Goal: Task Accomplishment & Management: Manage account settings

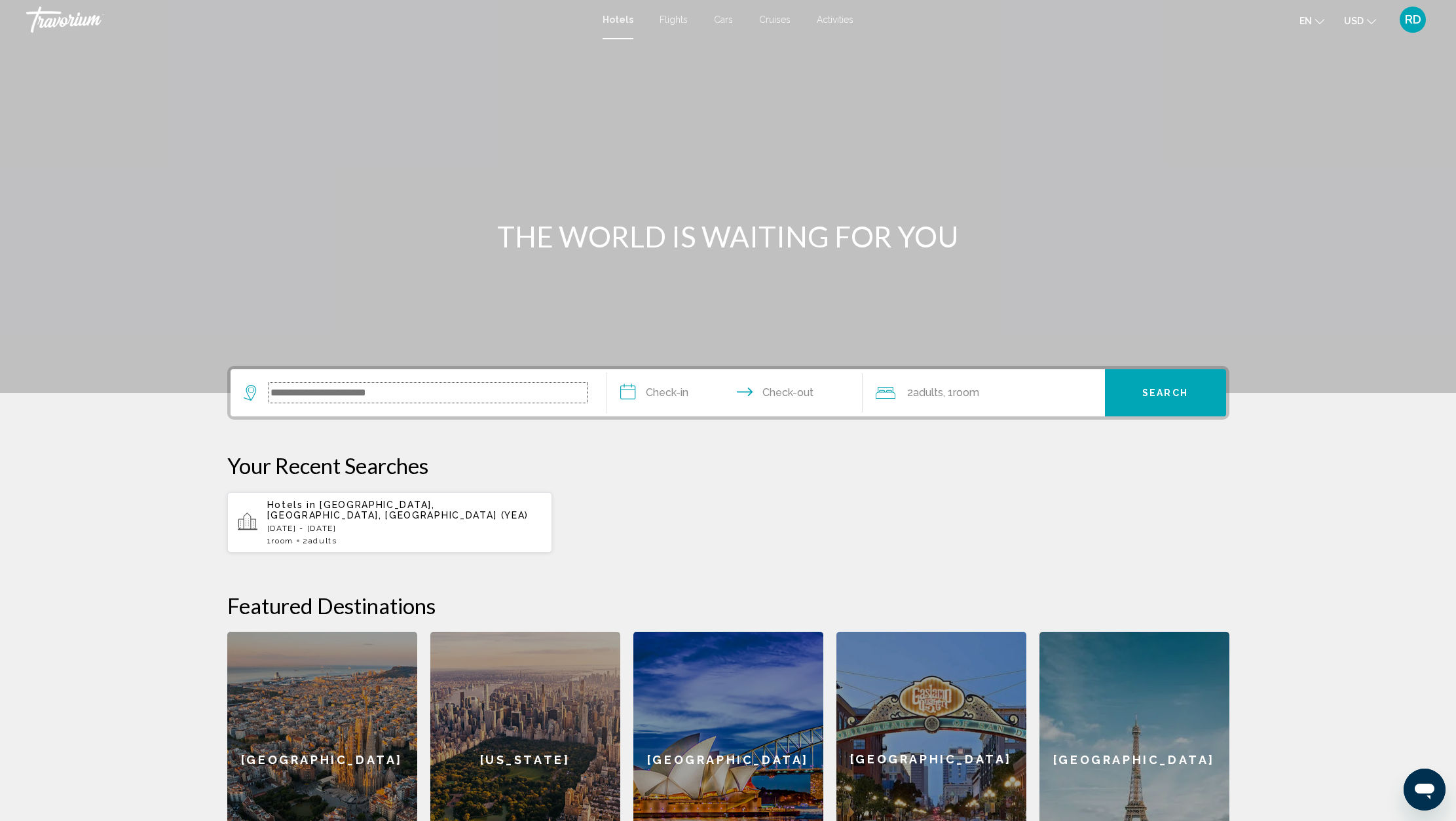
click at [403, 399] on input "Search widget" at bounding box center [427, 393] width 317 height 20
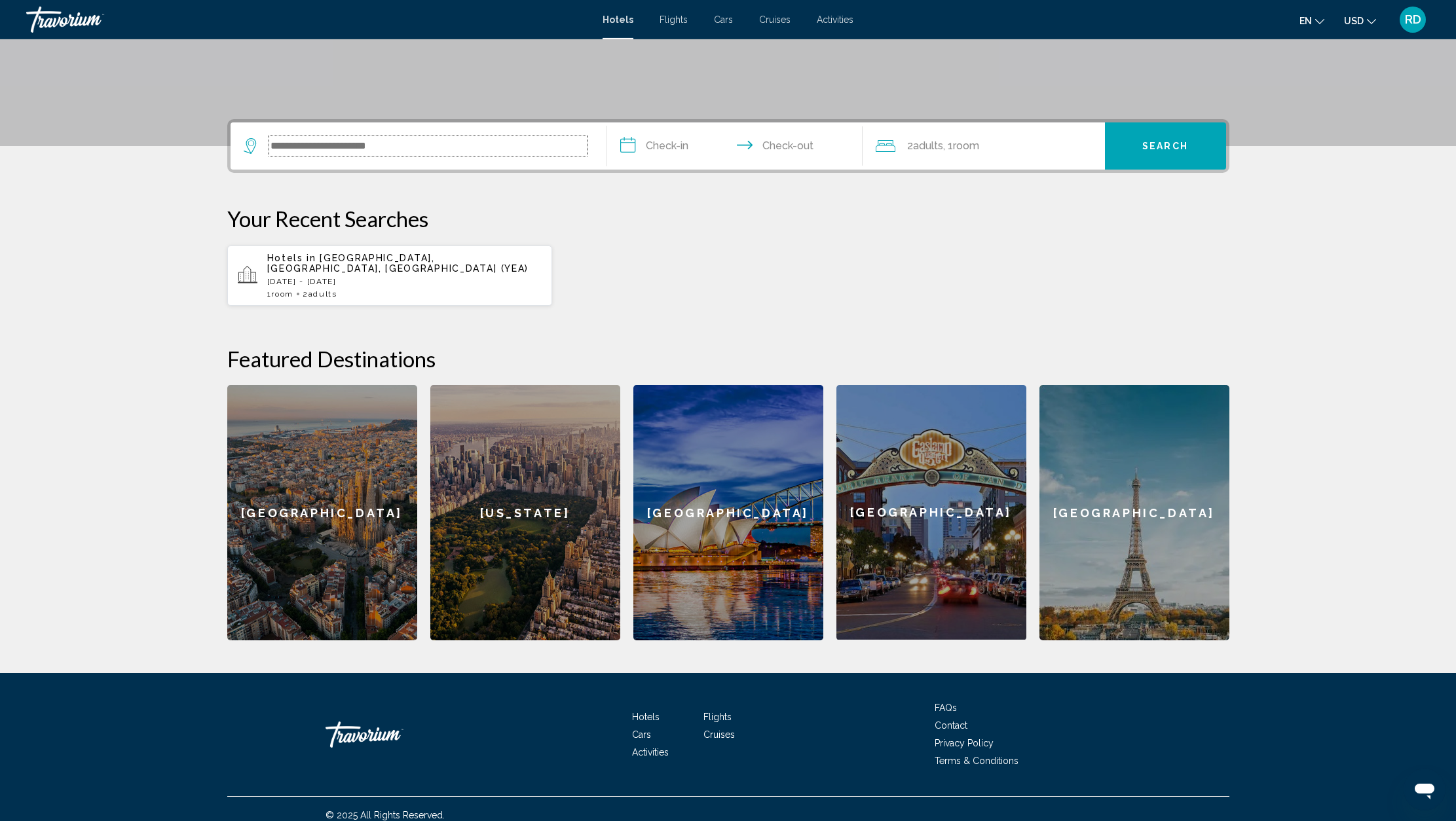
scroll to position [248, 0]
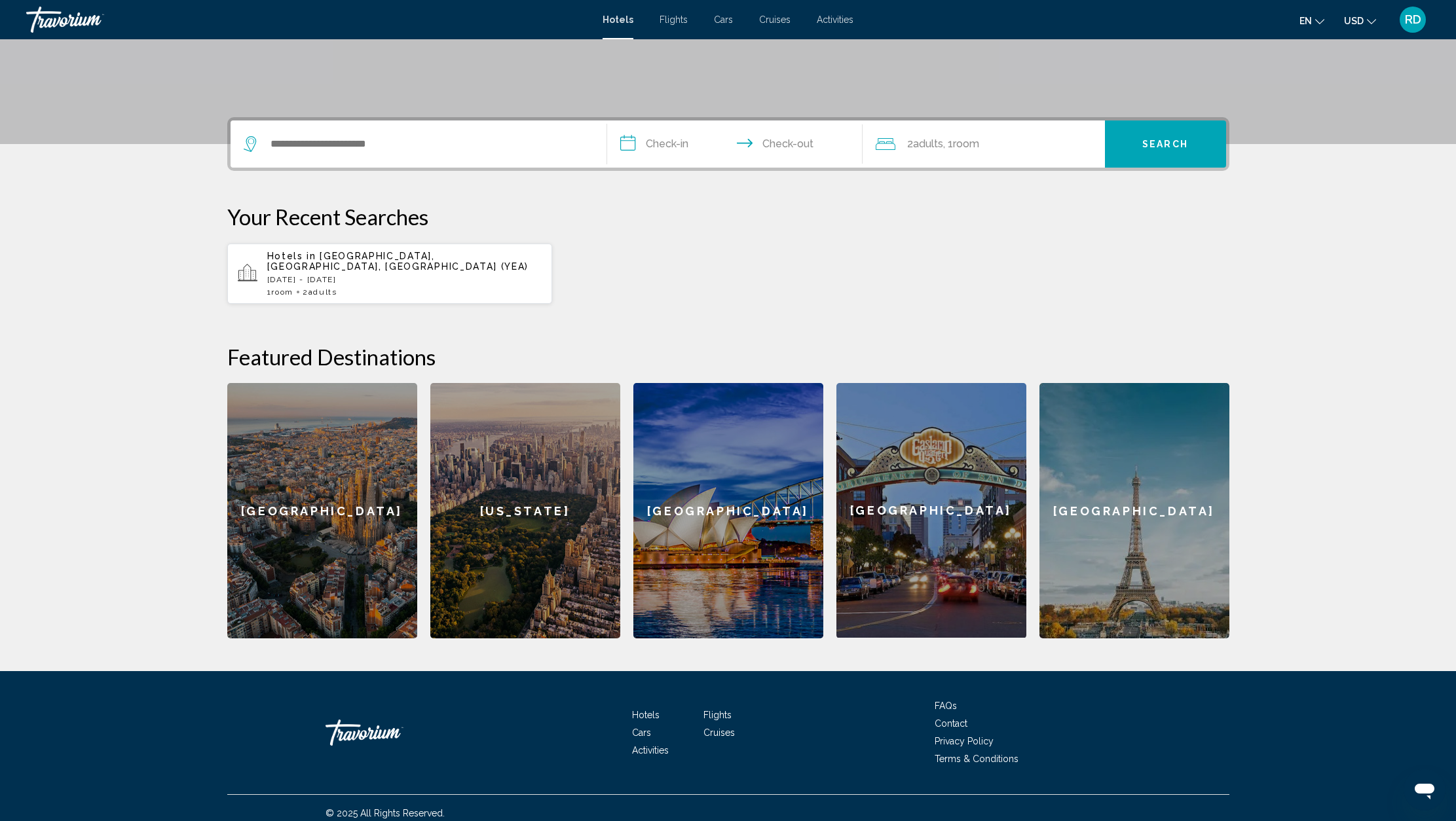
click at [332, 275] on p "[DATE] - [DATE]" at bounding box center [405, 280] width 275 height 9
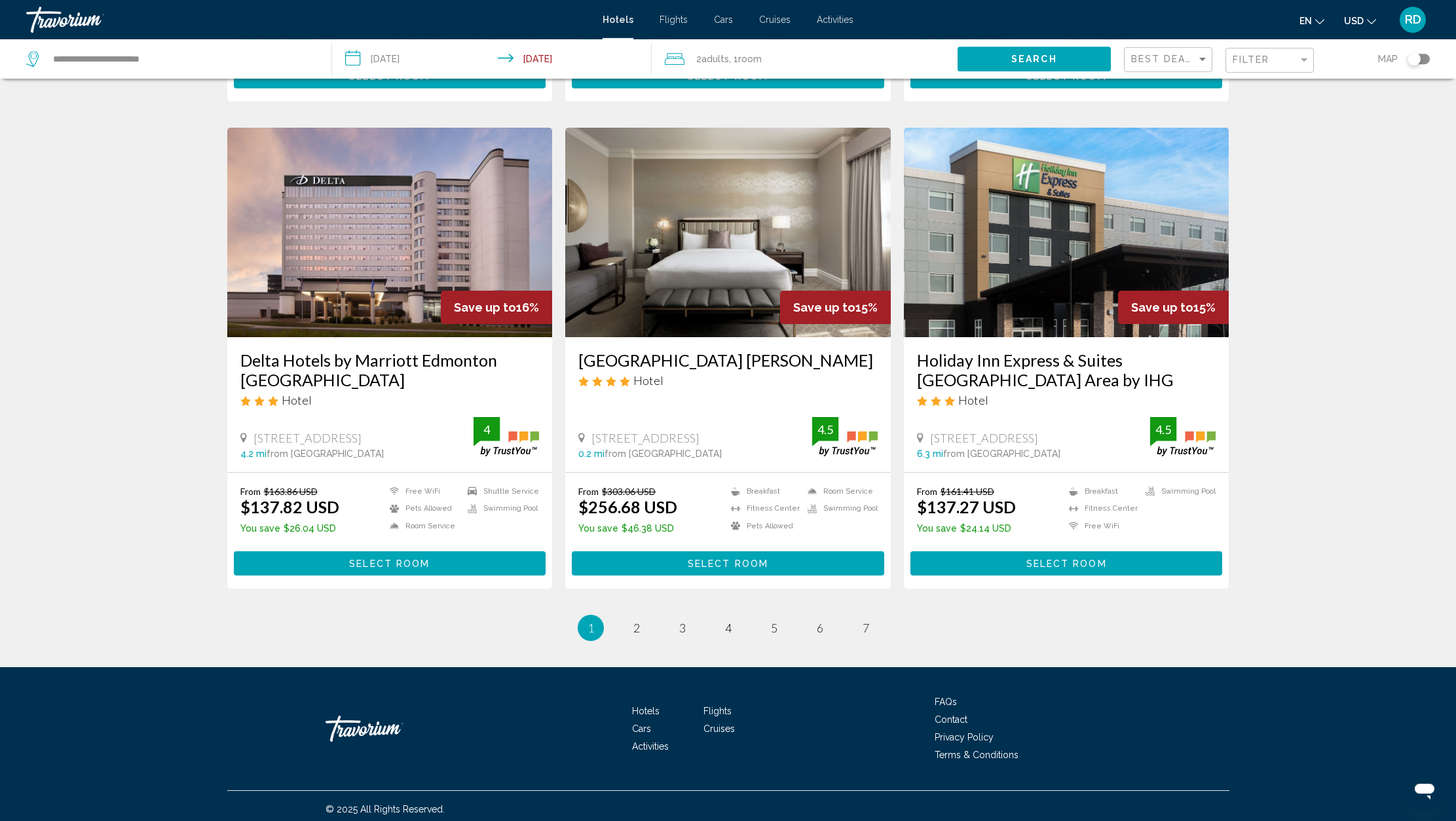
scroll to position [1444, 0]
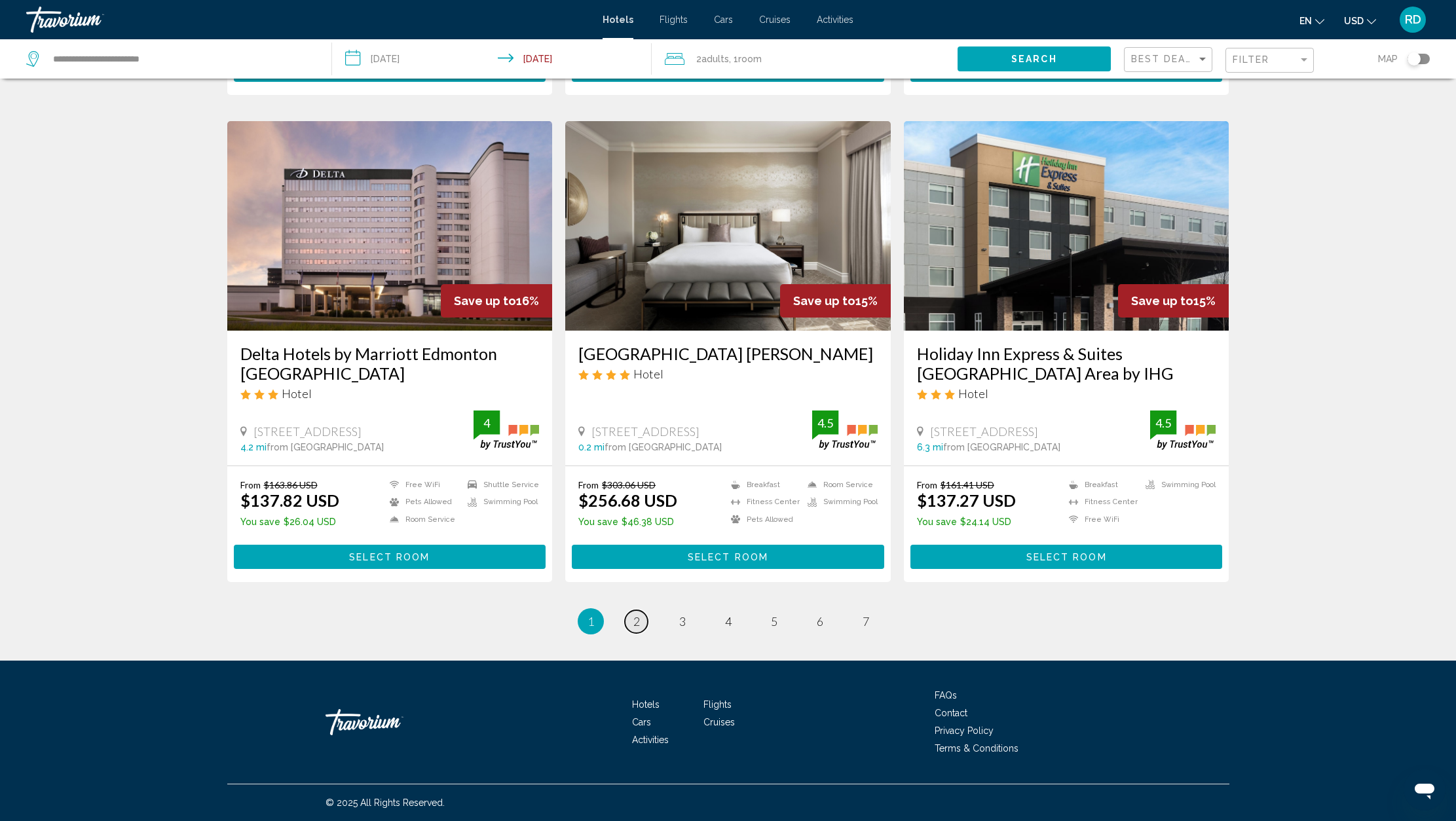
click at [641, 624] on link "page 2" at bounding box center [636, 622] width 23 height 23
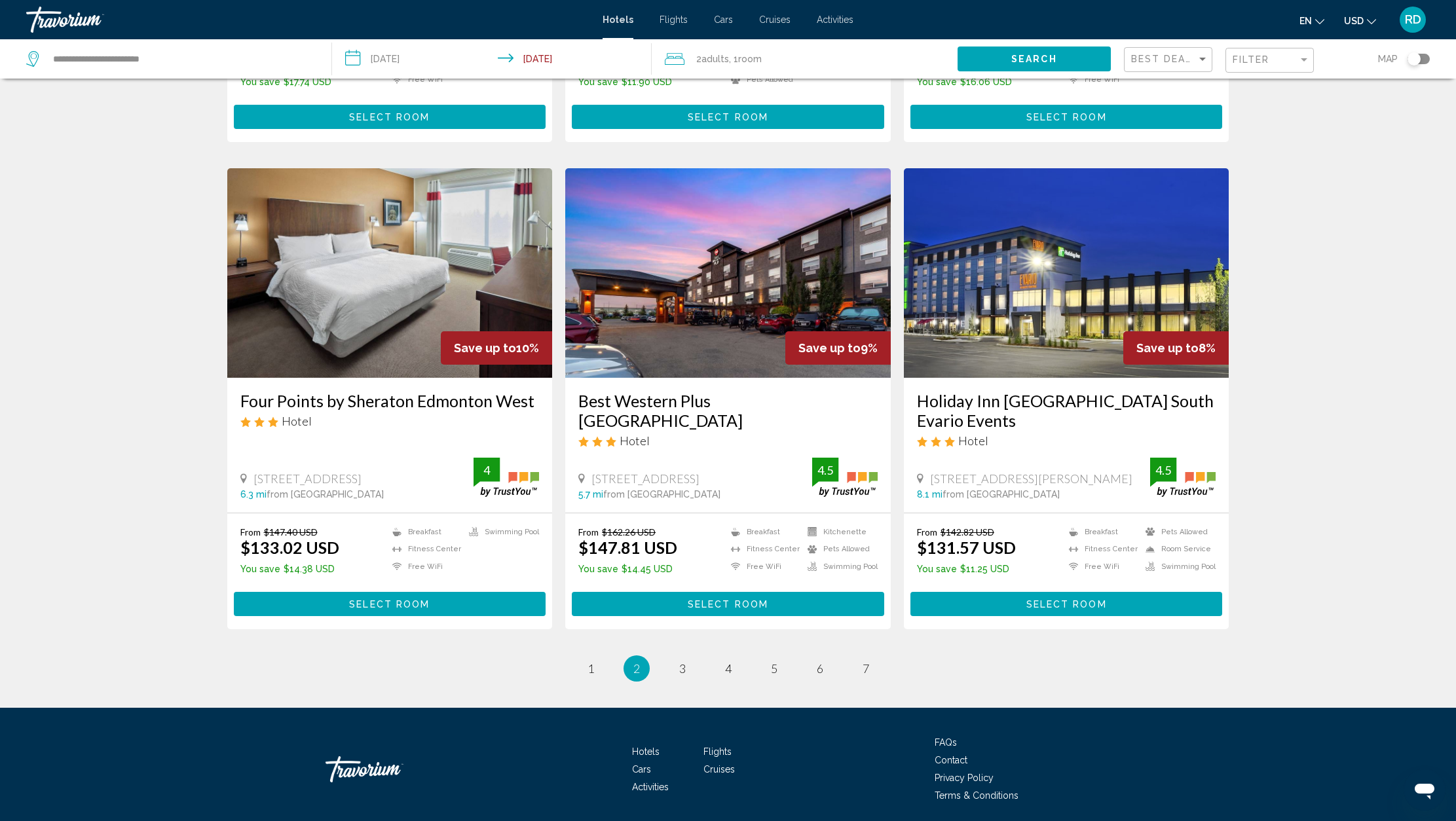
scroll to position [1463, 0]
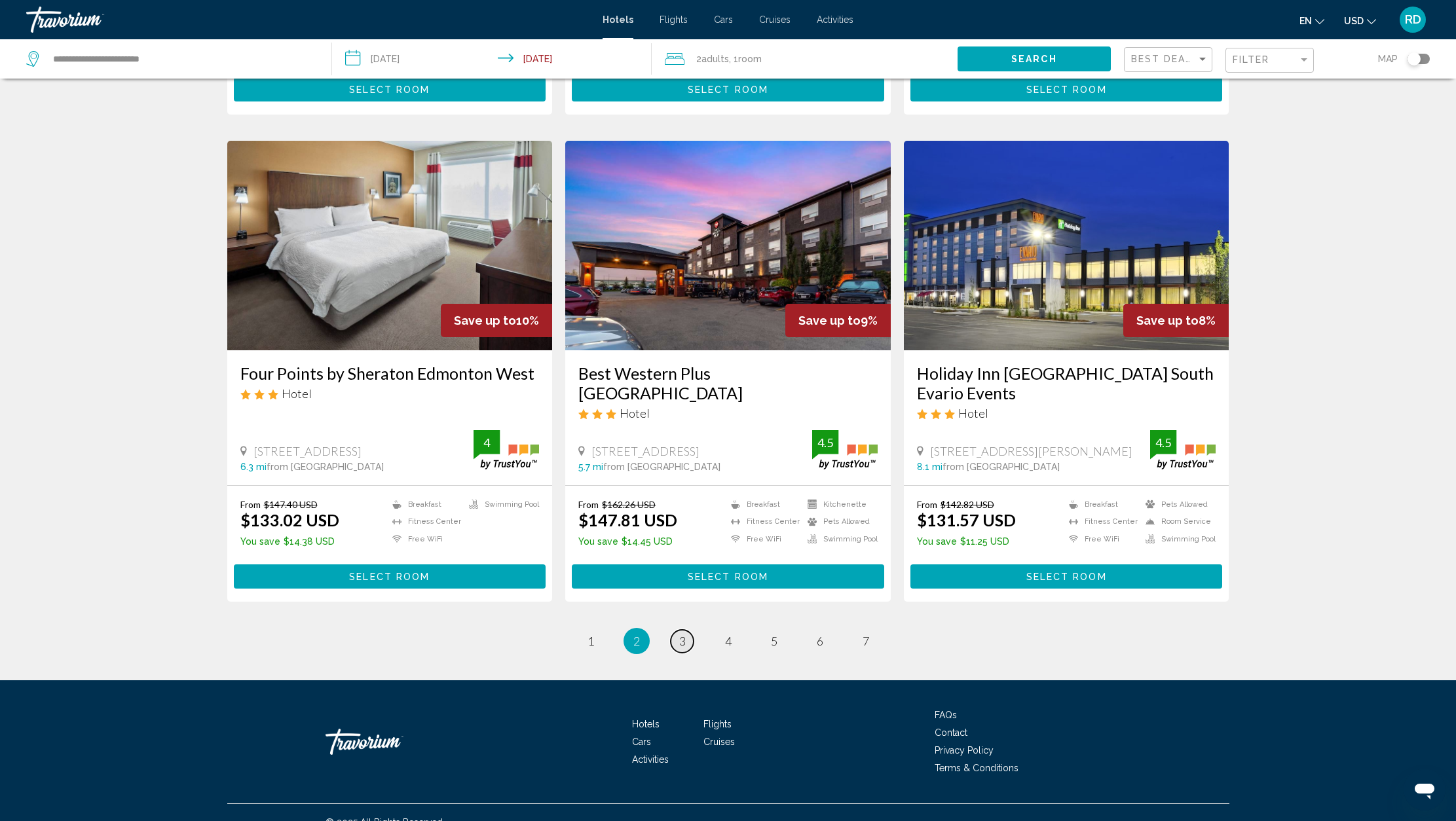
click at [682, 633] on span "3" at bounding box center [682, 641] width 6 height 14
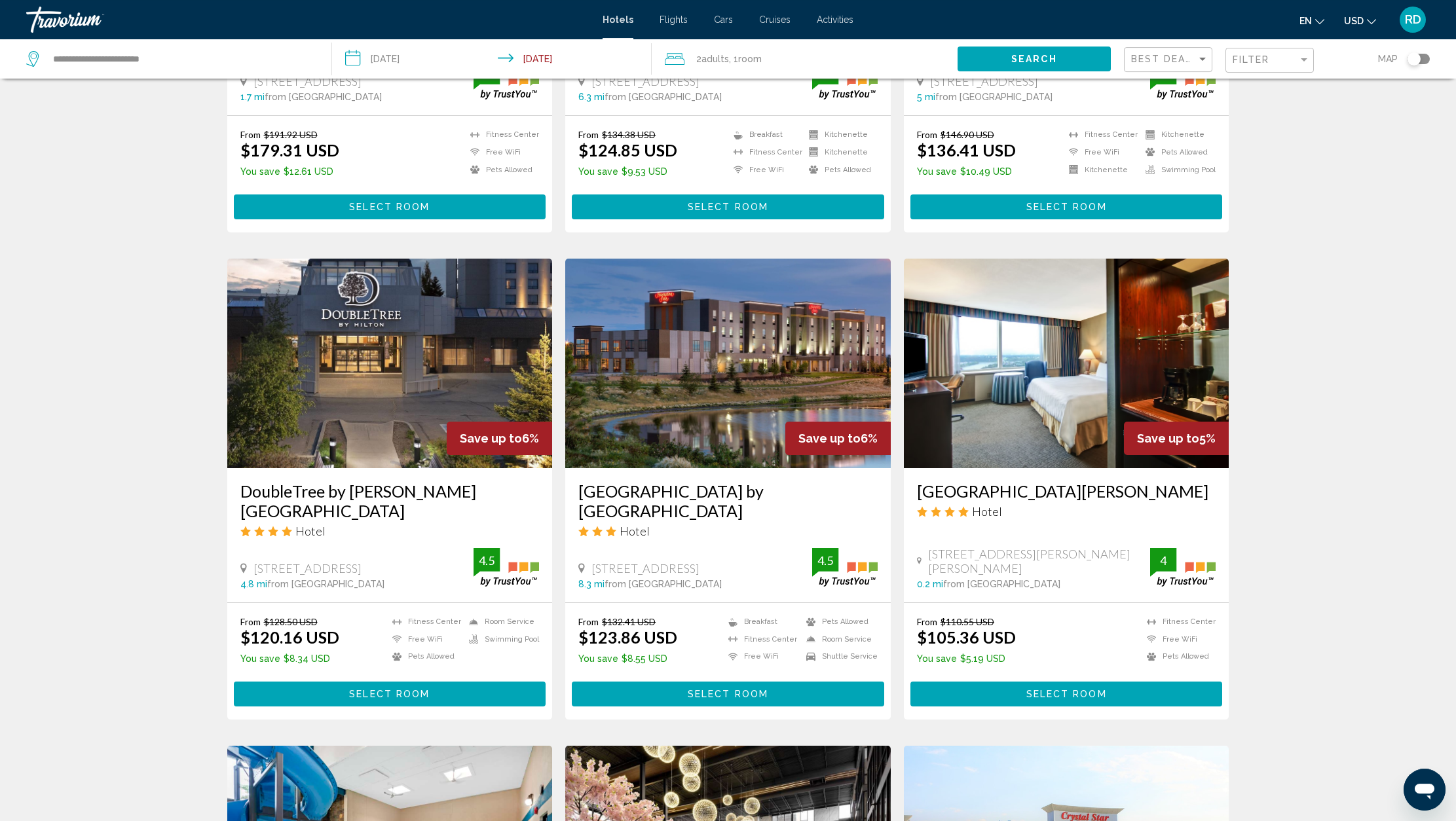
scroll to position [356, 0]
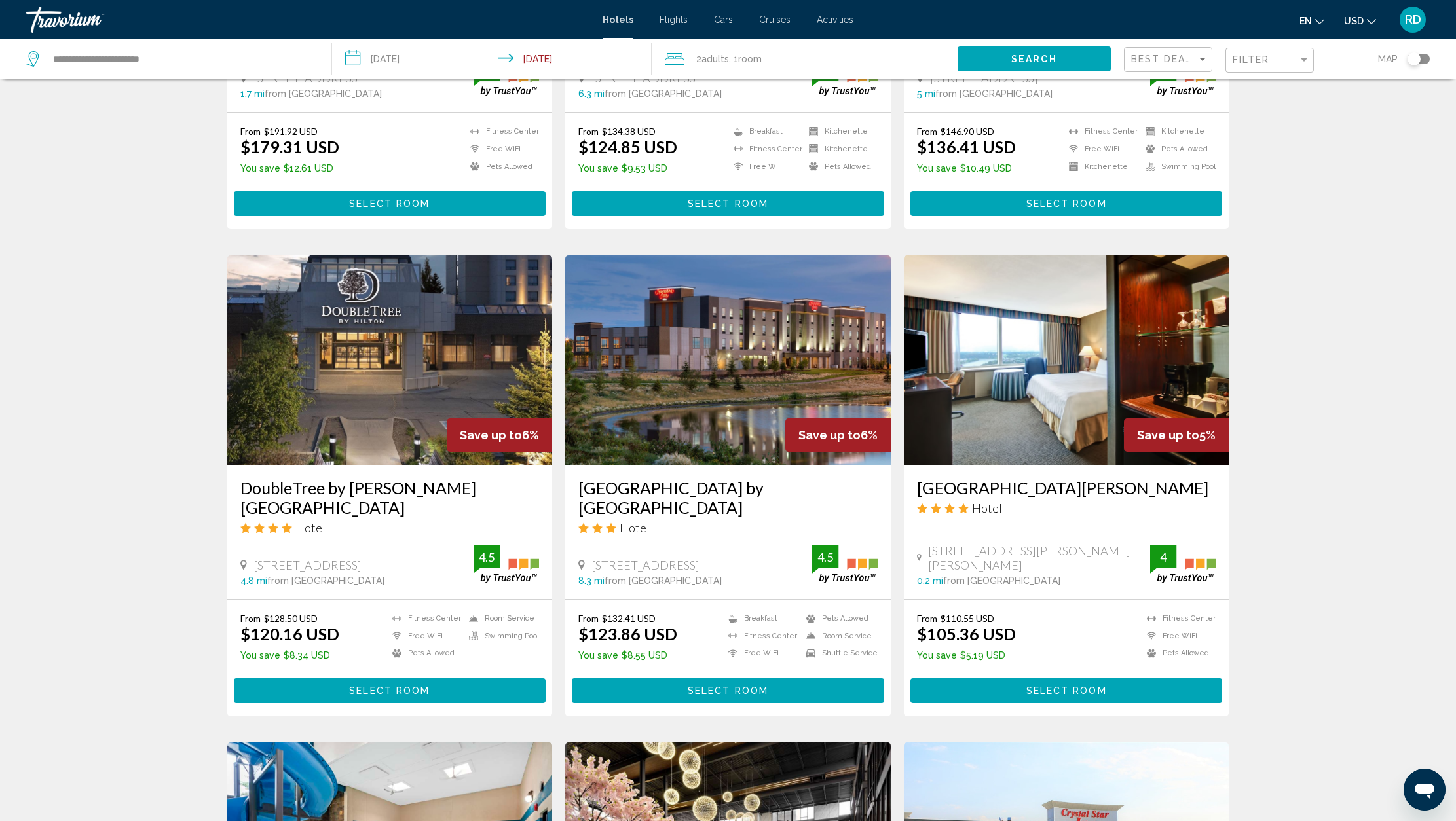
click at [972, 492] on h3 "[GEOGRAPHIC_DATA][PERSON_NAME]" at bounding box center [1066, 488] width 299 height 20
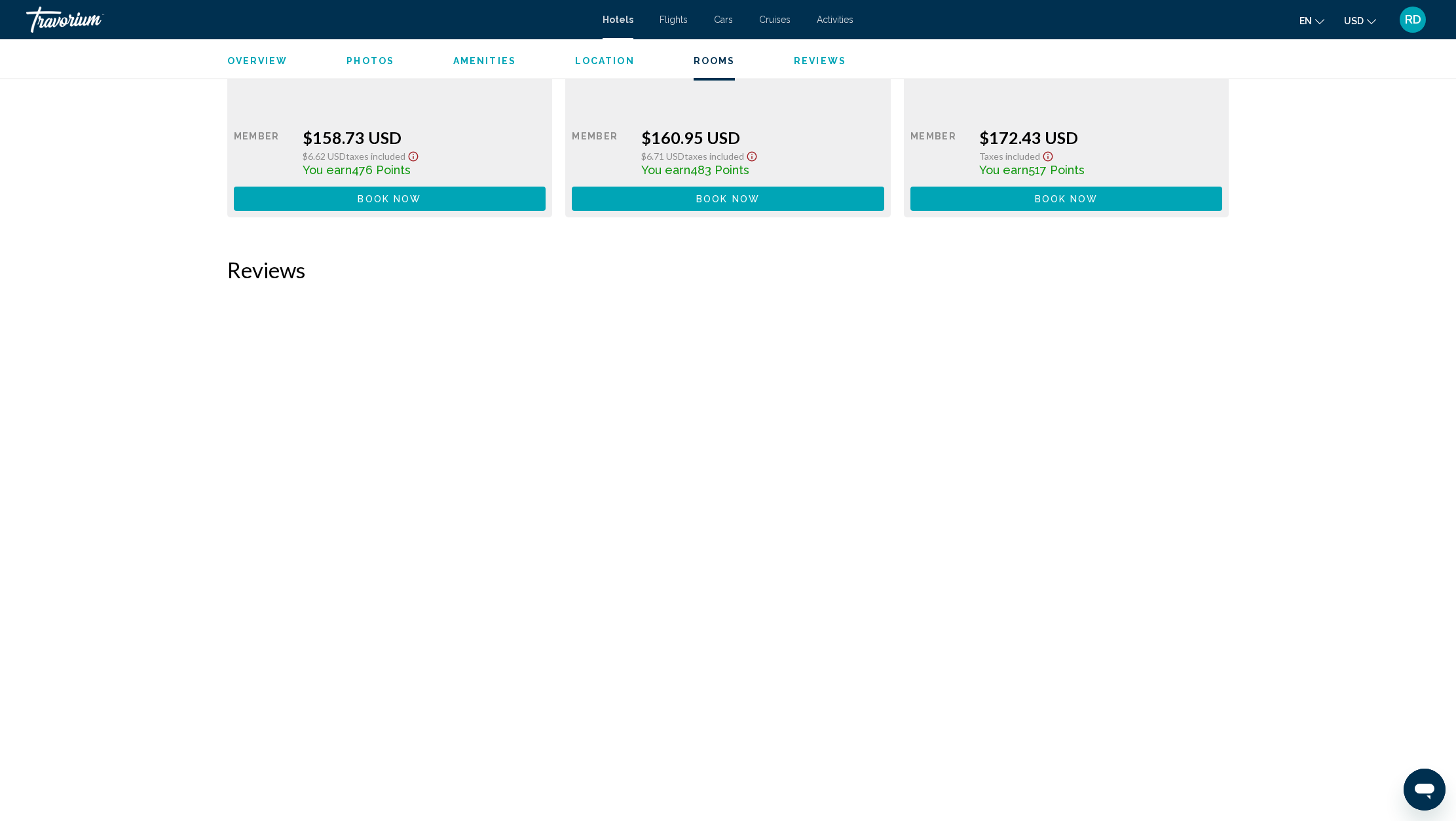
scroll to position [2604, 0]
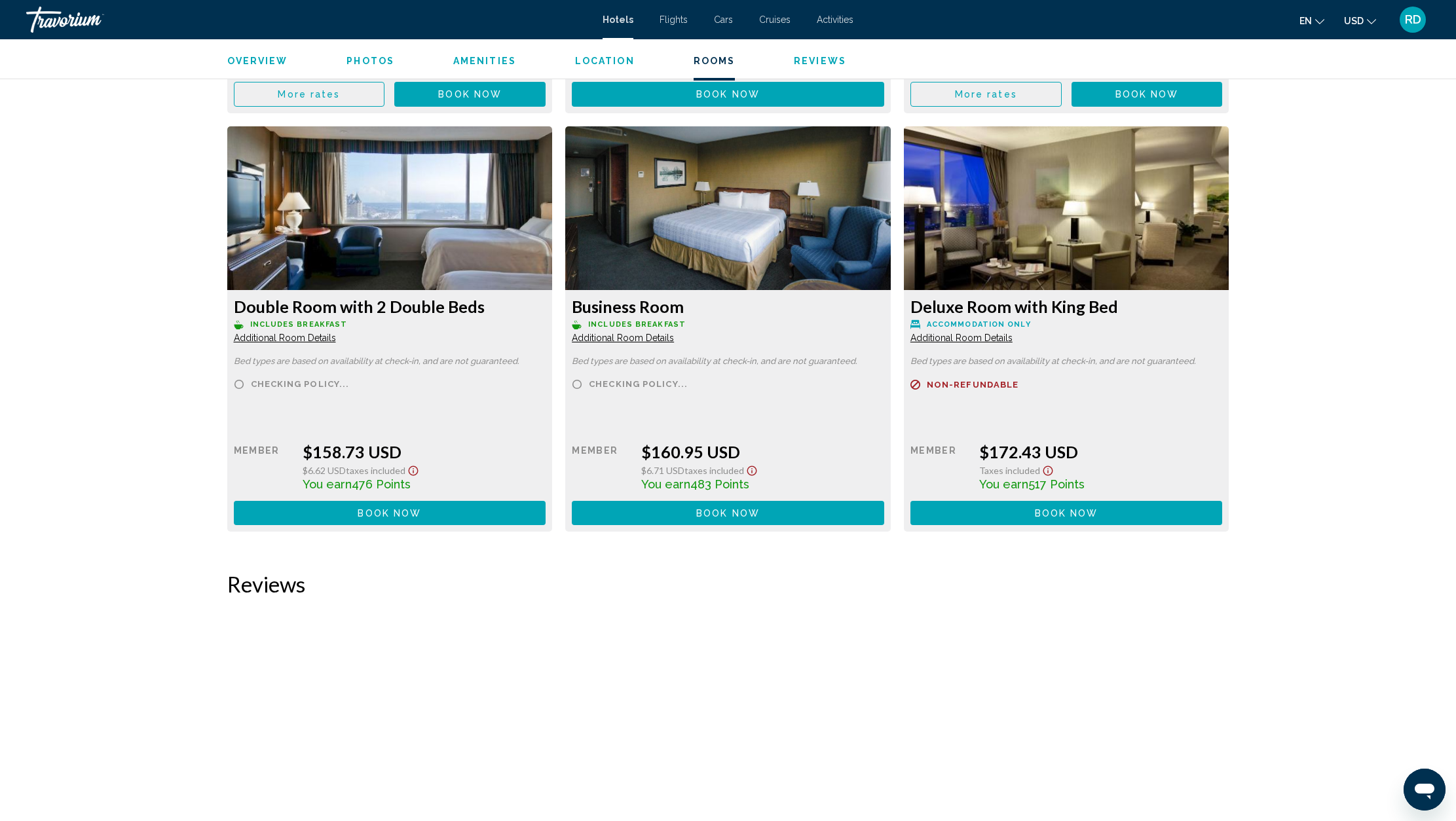
click at [1370, 24] on button "USD USD ($) MXN (Mex$) CAD (Can$) GBP (£) EUR (€) AUD (A$) NZD (NZ$) CNY (CN¥)" at bounding box center [1359, 20] width 32 height 19
click at [1342, 85] on button "CAD (Can$)" at bounding box center [1333, 86] width 66 height 17
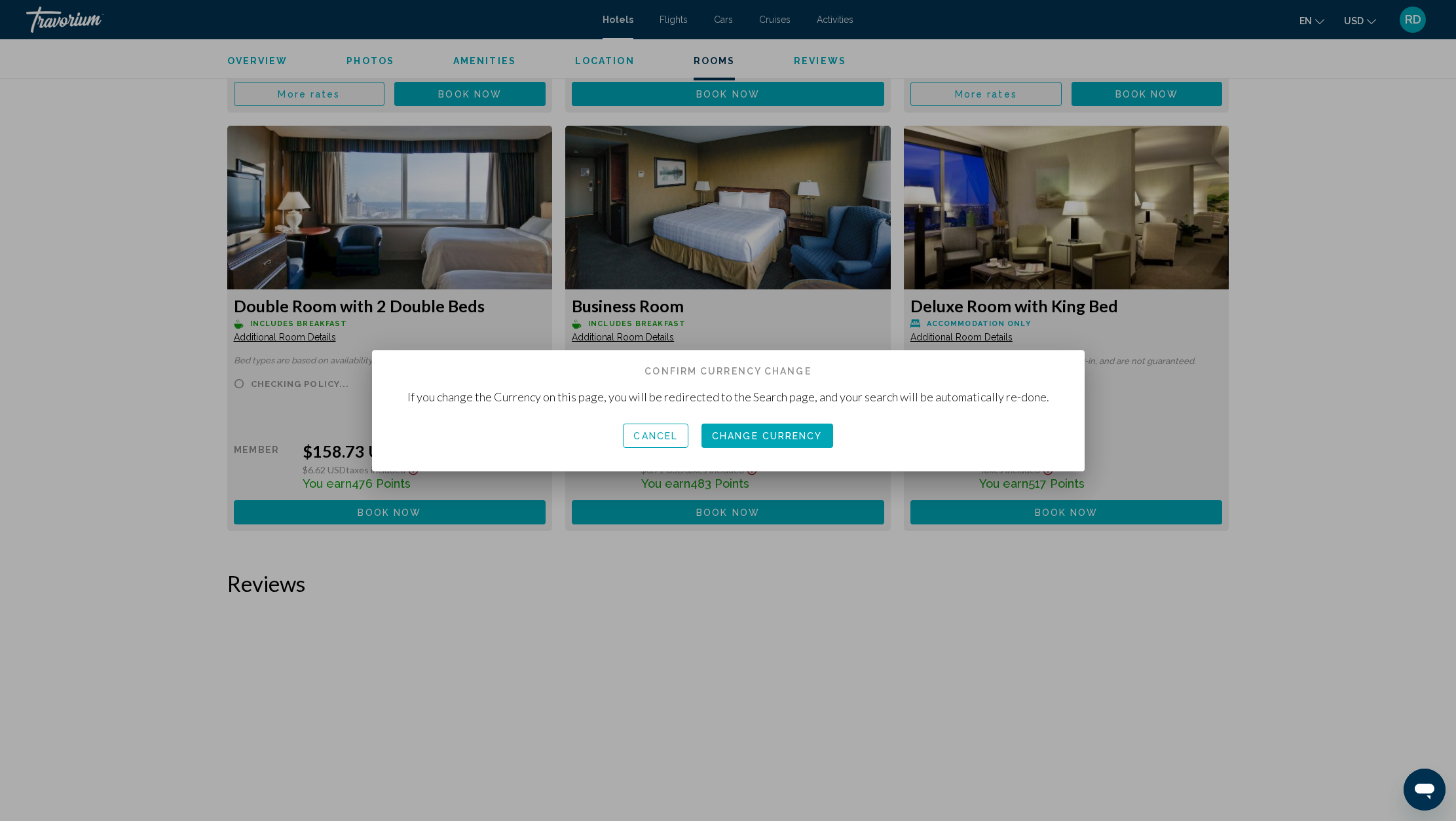
click at [766, 435] on span "Change Currency" at bounding box center [767, 436] width 111 height 11
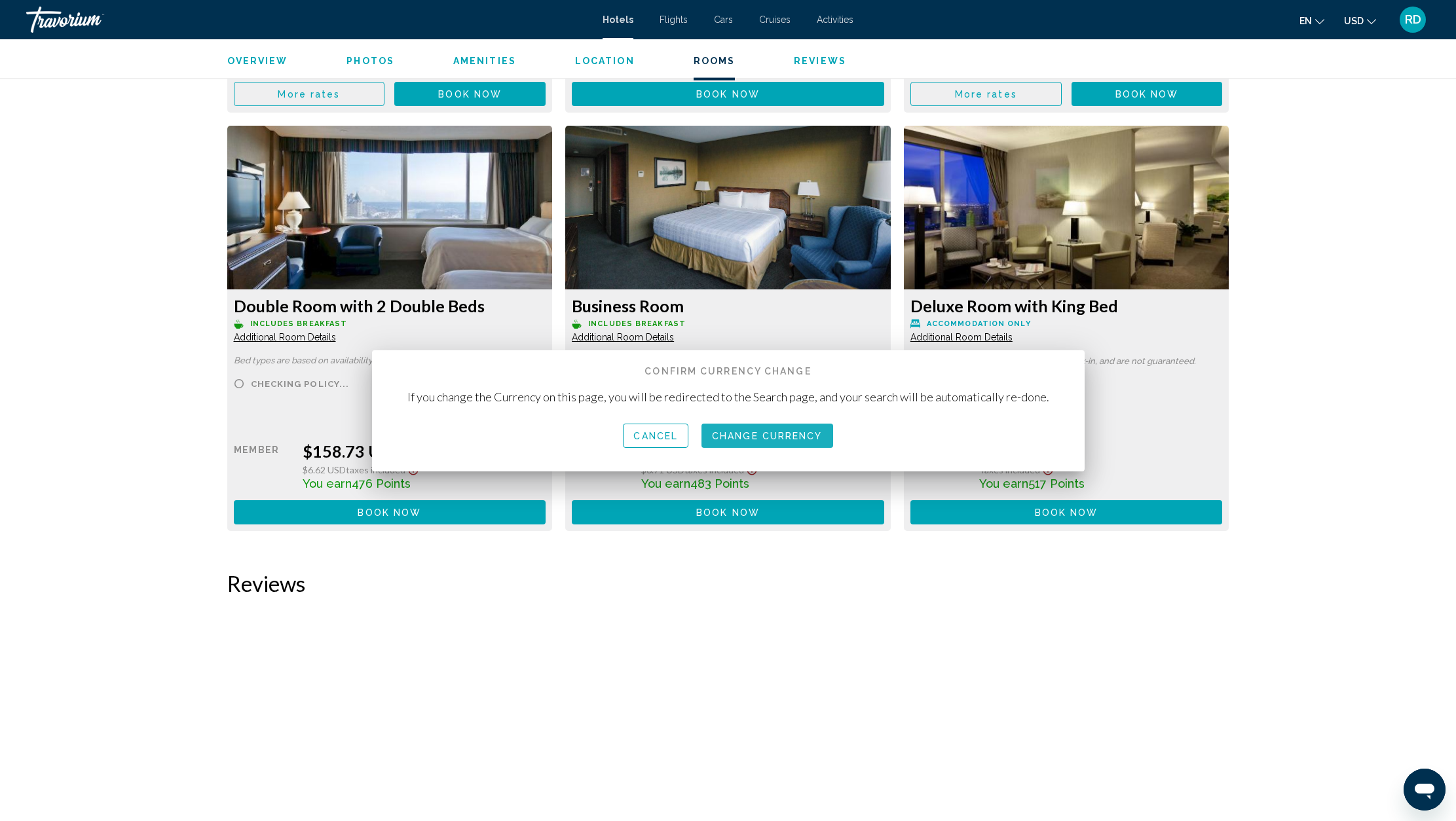
scroll to position [2604, 0]
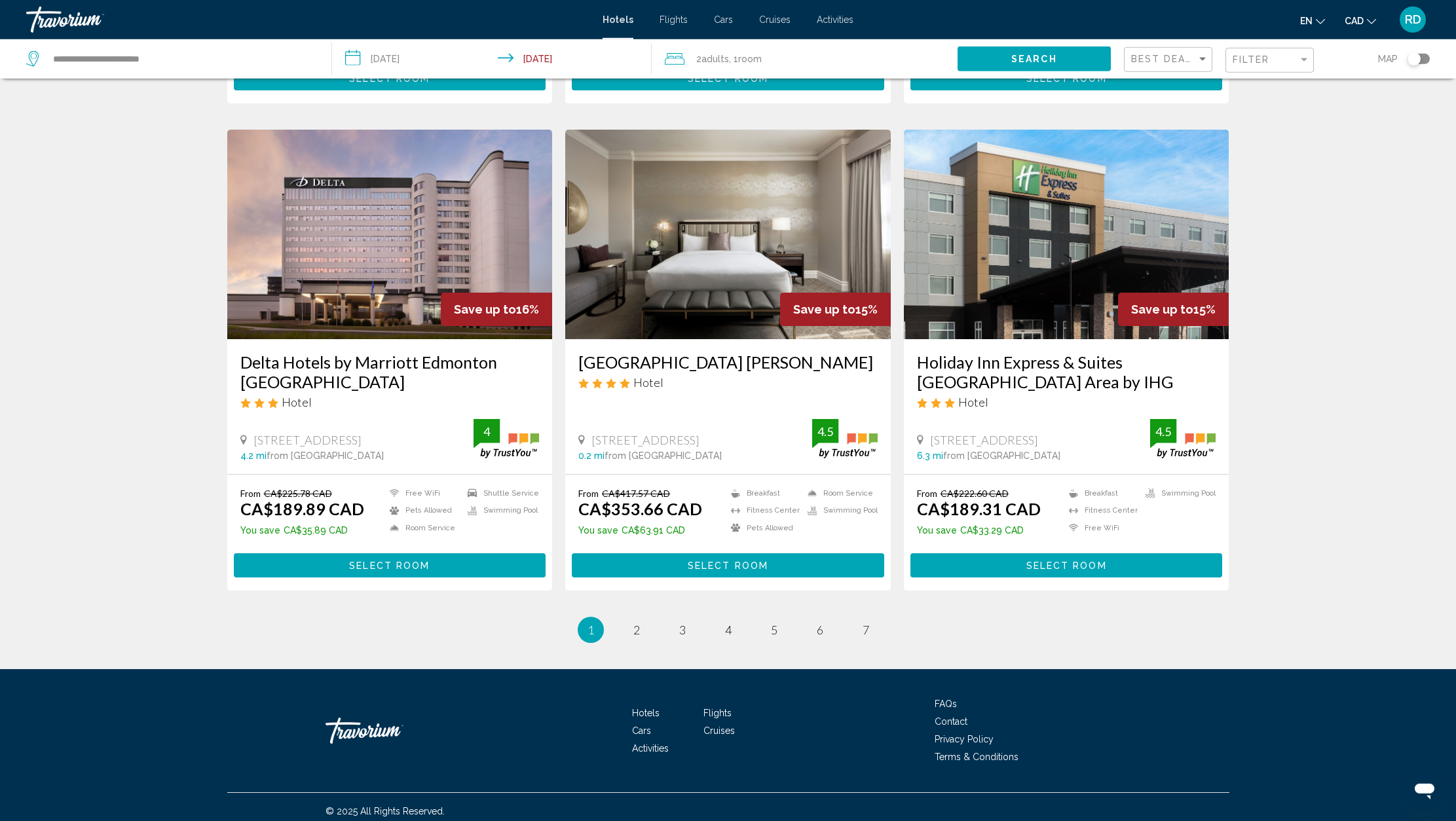
scroll to position [1444, 0]
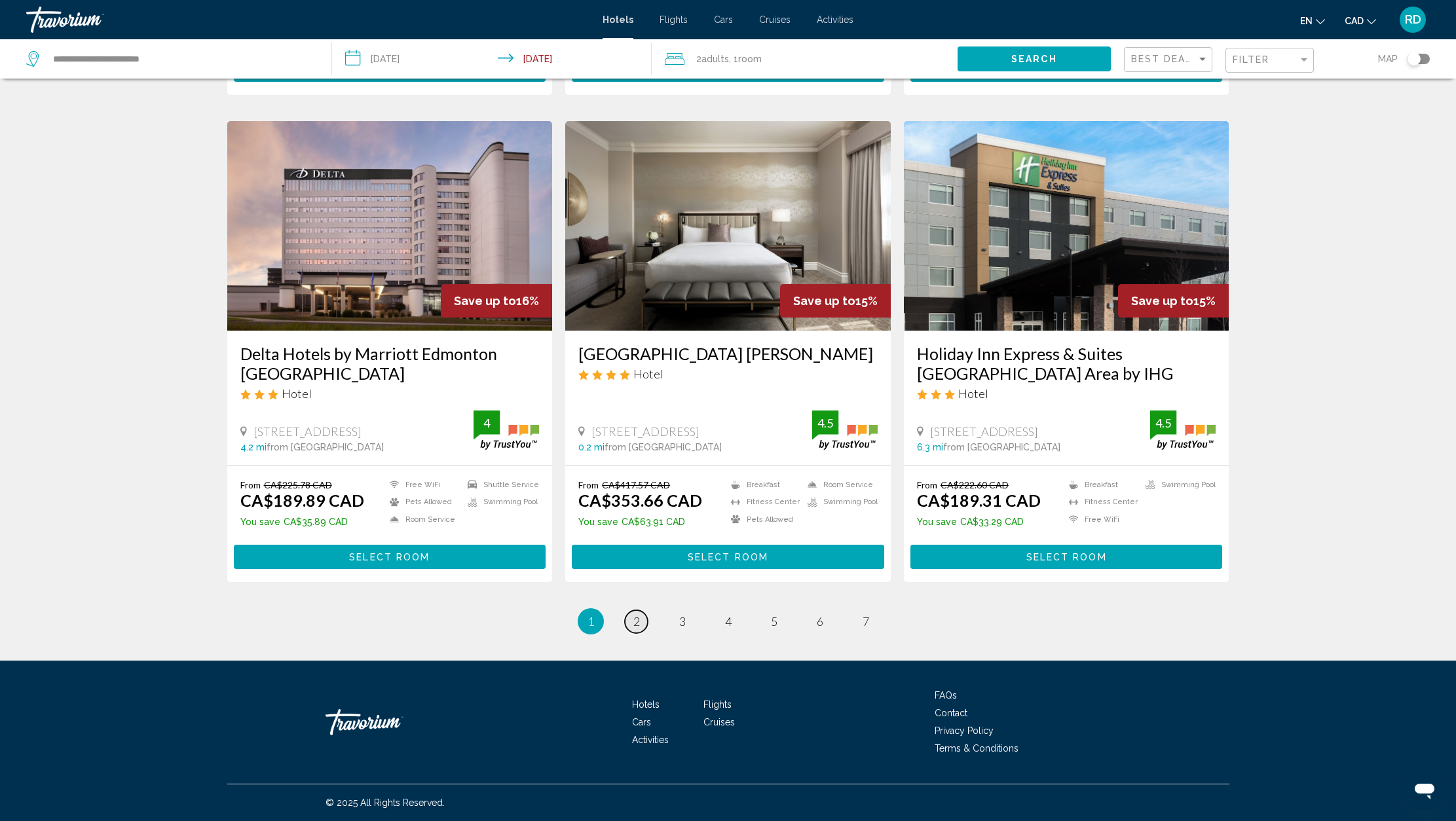
click at [641, 624] on link "page 2" at bounding box center [636, 622] width 23 height 23
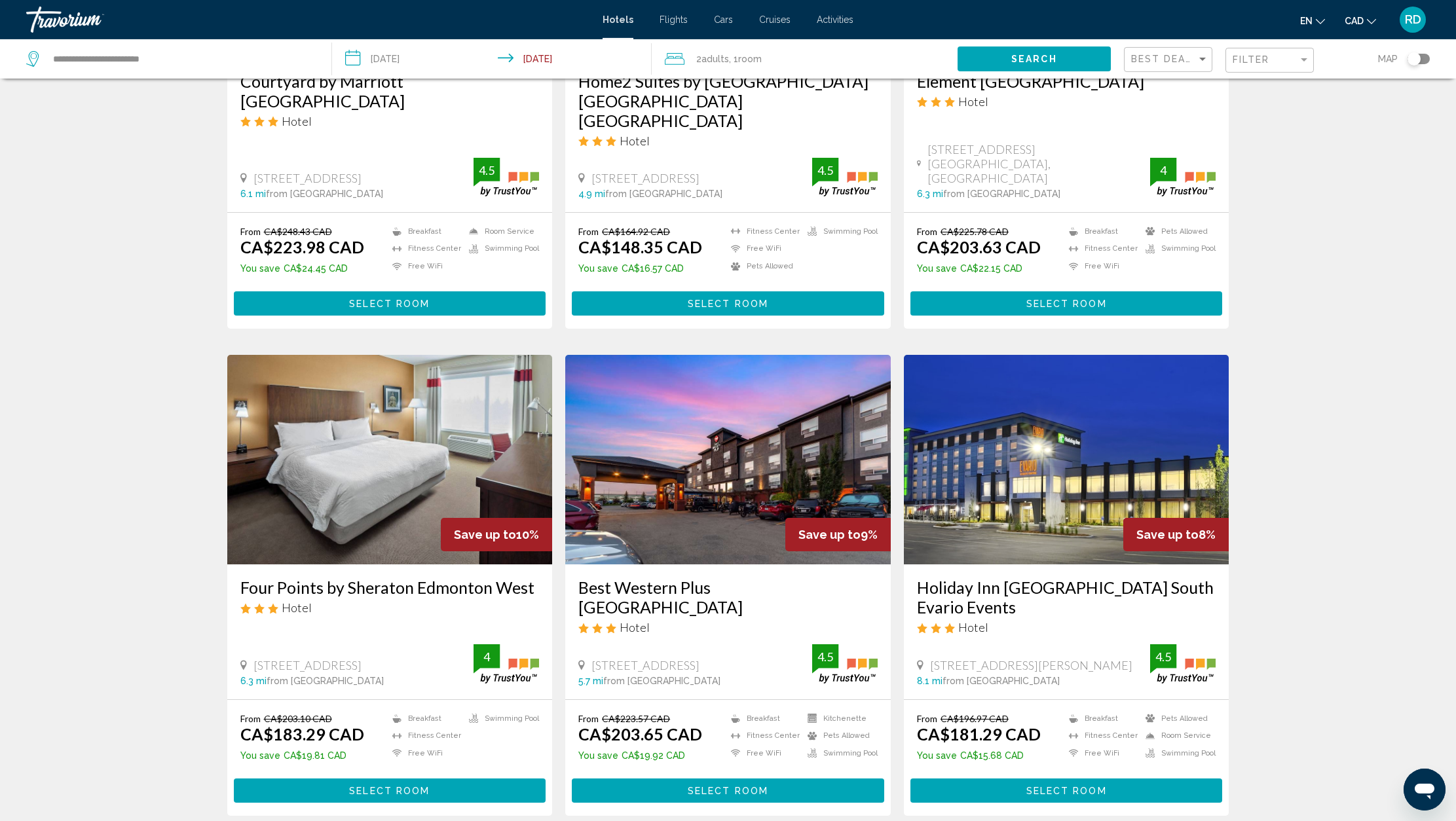
scroll to position [1463, 0]
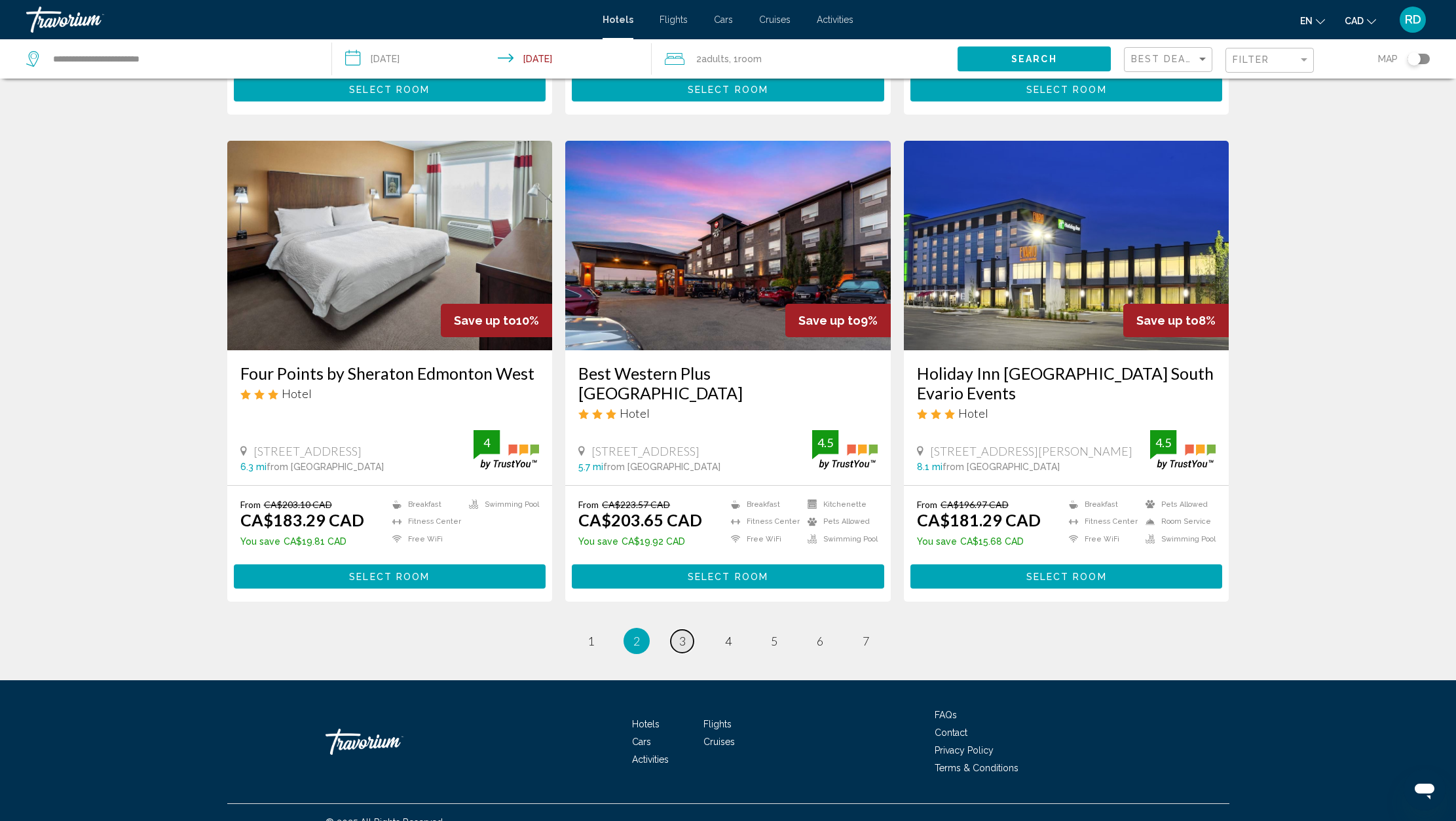
click at [686, 630] on link "page 3" at bounding box center [682, 641] width 23 height 23
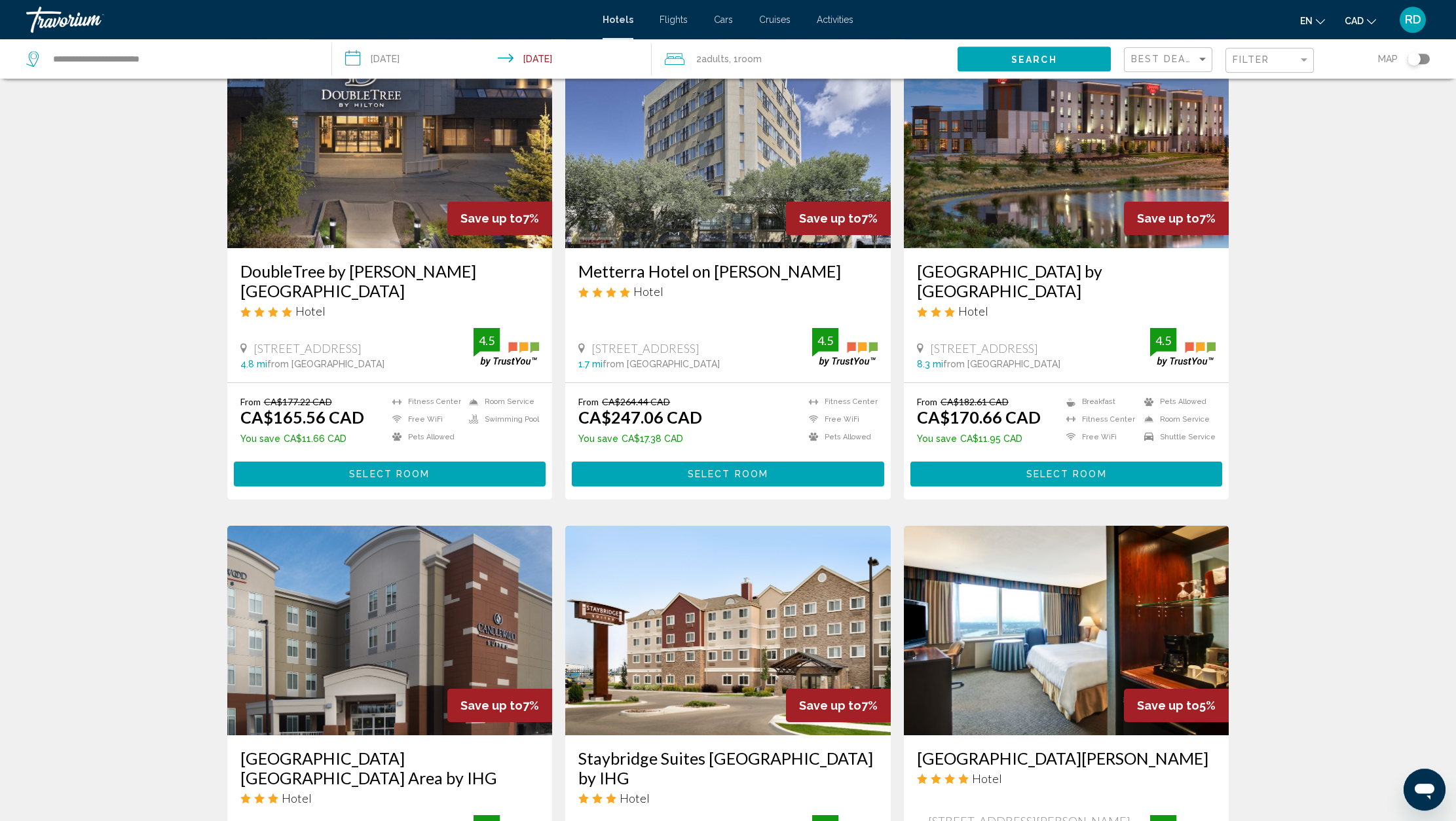
scroll to position [419, 0]
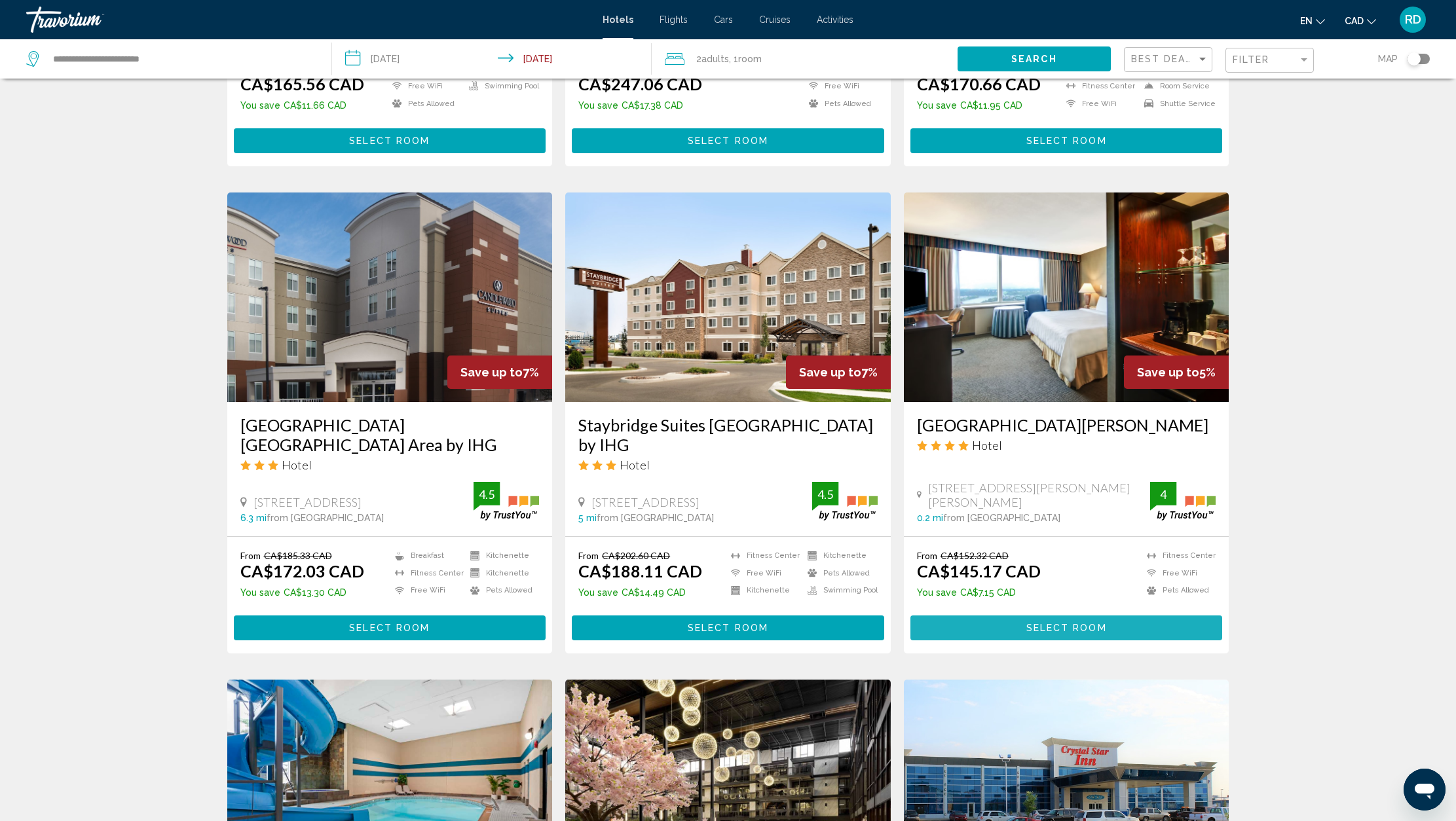
click at [1040, 631] on span "Select Room" at bounding box center [1066, 629] width 80 height 11
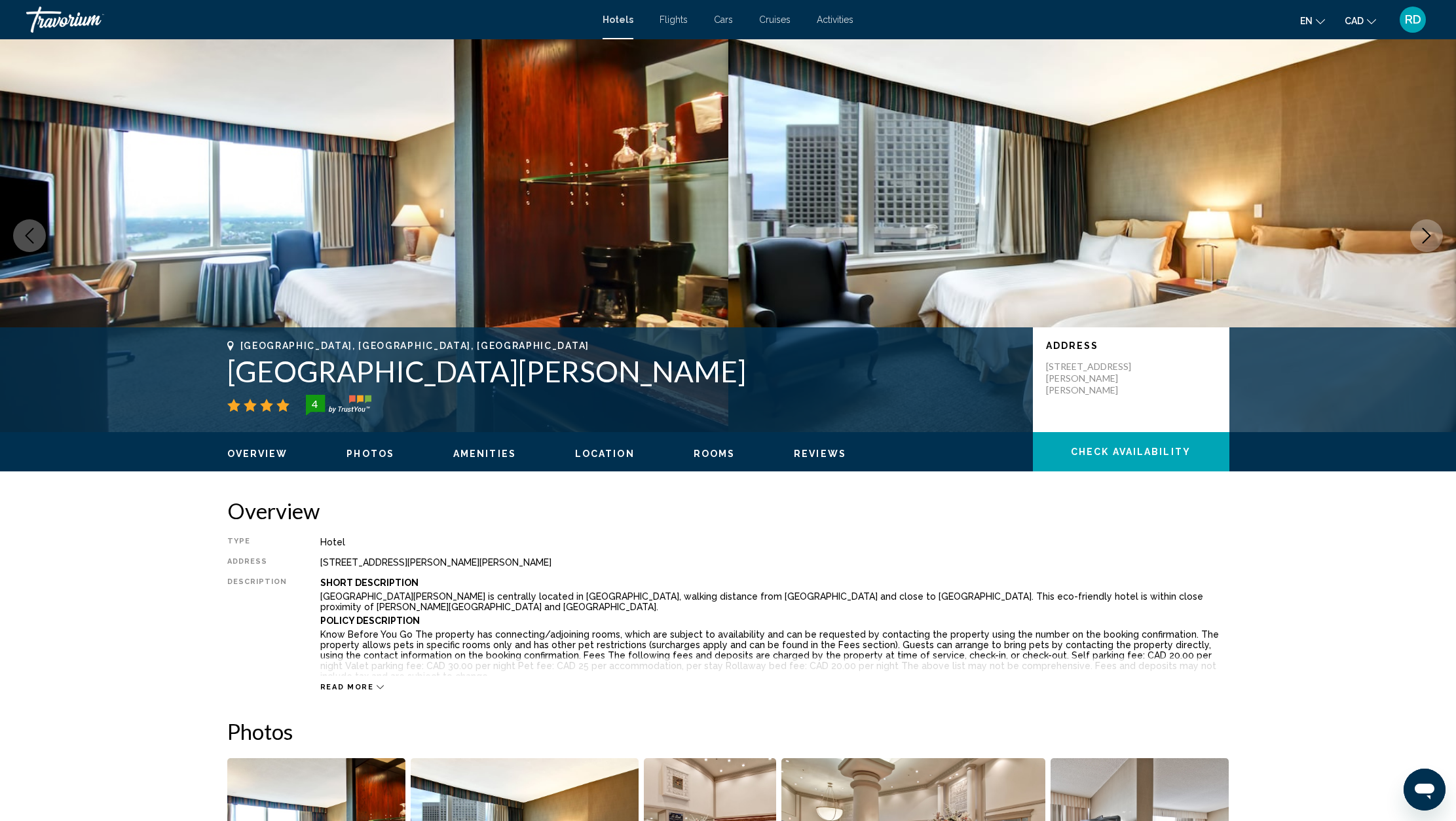
click at [1416, 20] on span "RD" at bounding box center [1413, 20] width 16 height 13
click at [1361, 122] on link "My Account" at bounding box center [1356, 122] width 64 height 17
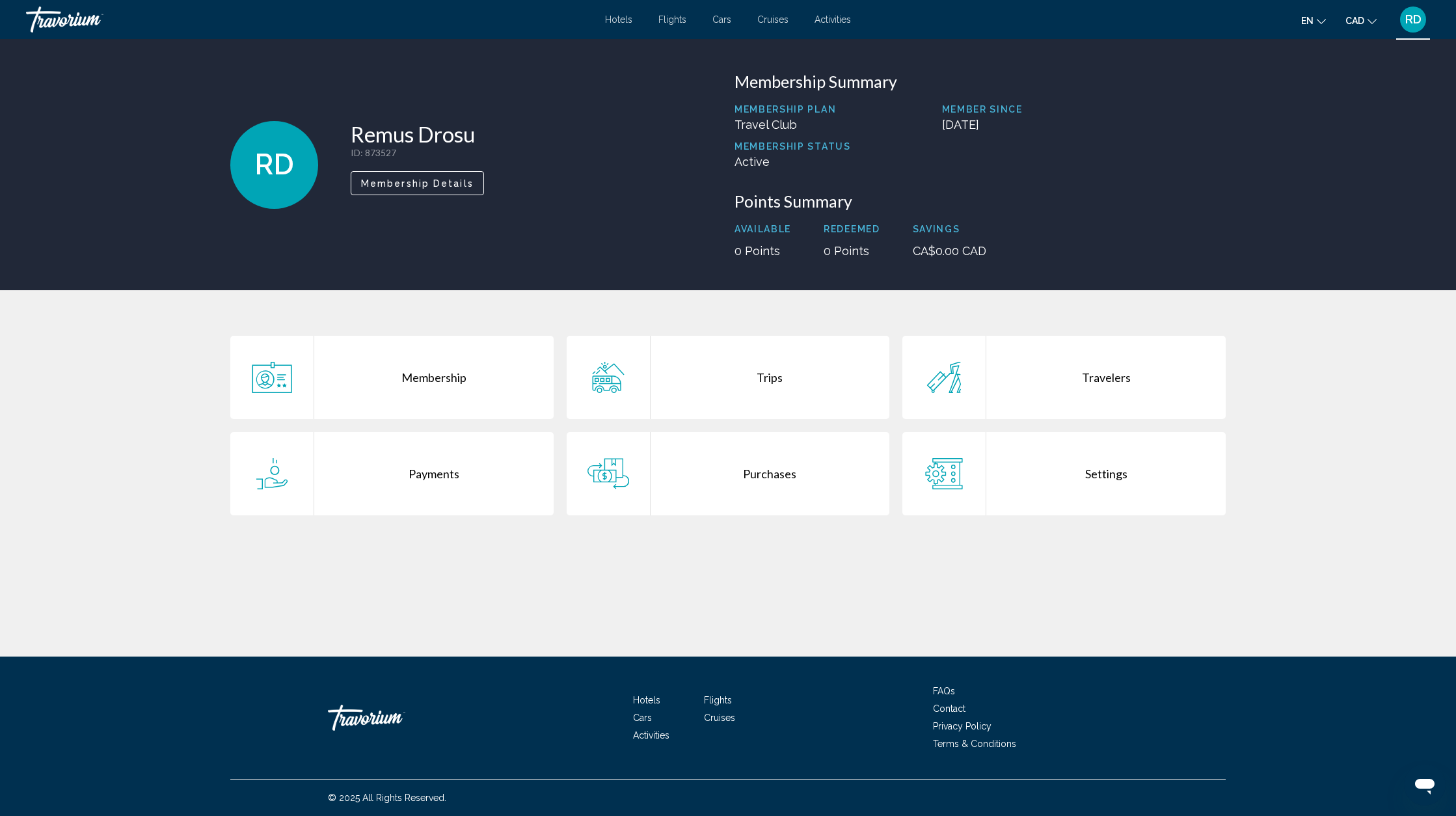
click at [420, 472] on div "Payments" at bounding box center [434, 474] width 240 height 83
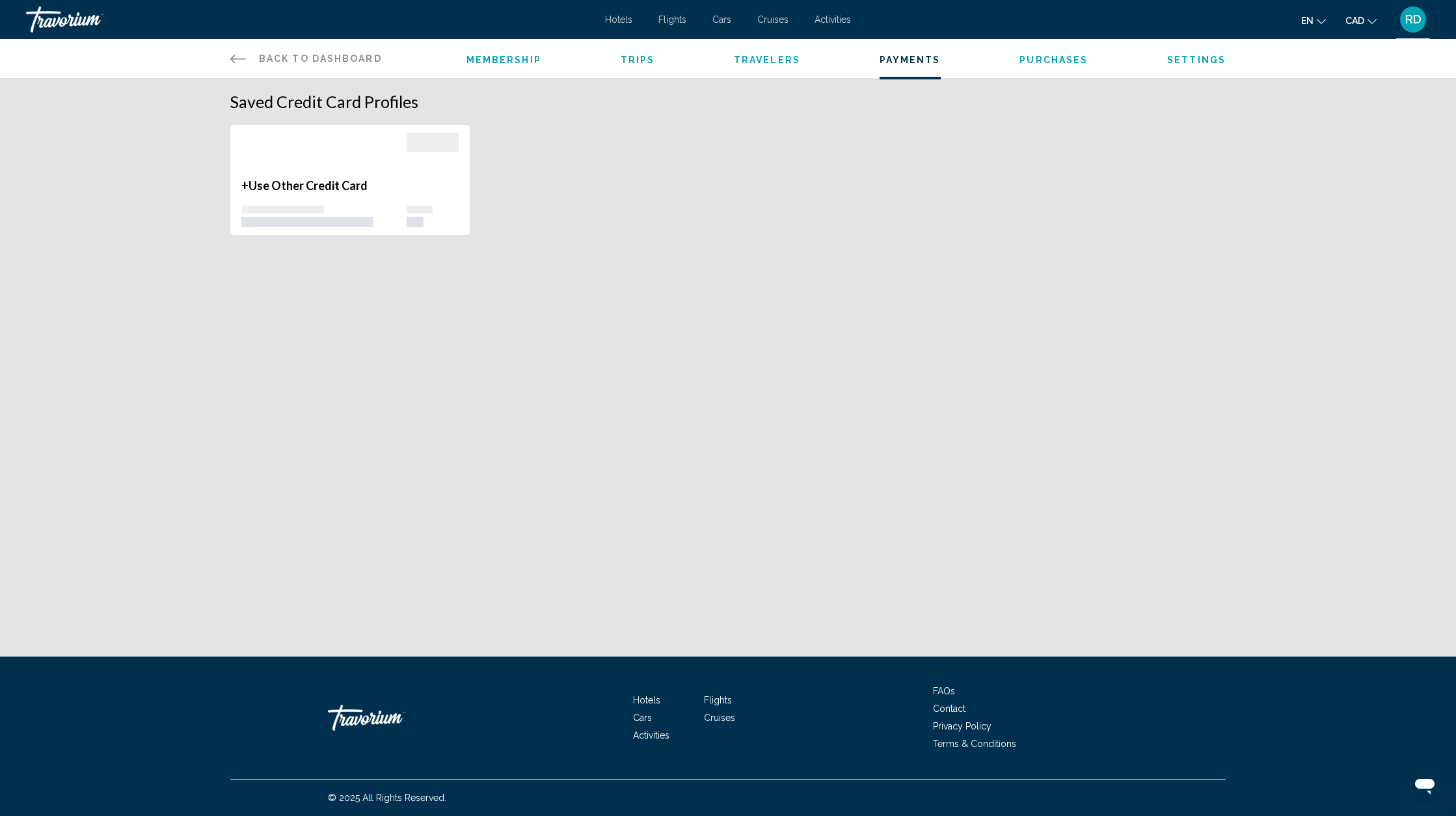
click at [1191, 57] on span "Settings" at bounding box center [1196, 60] width 59 height 11
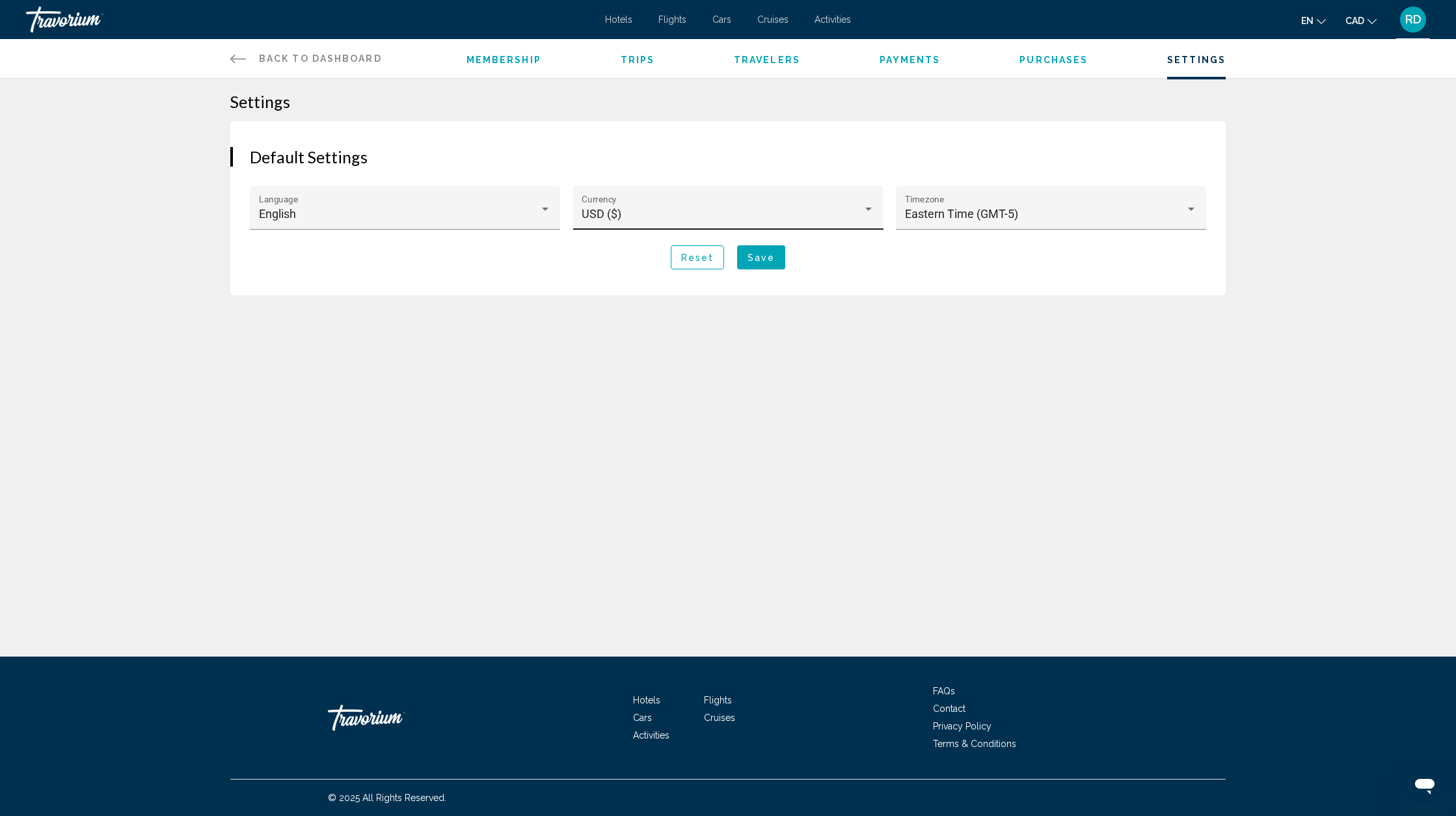
click at [865, 214] on div "Main content" at bounding box center [868, 209] width 12 height 11
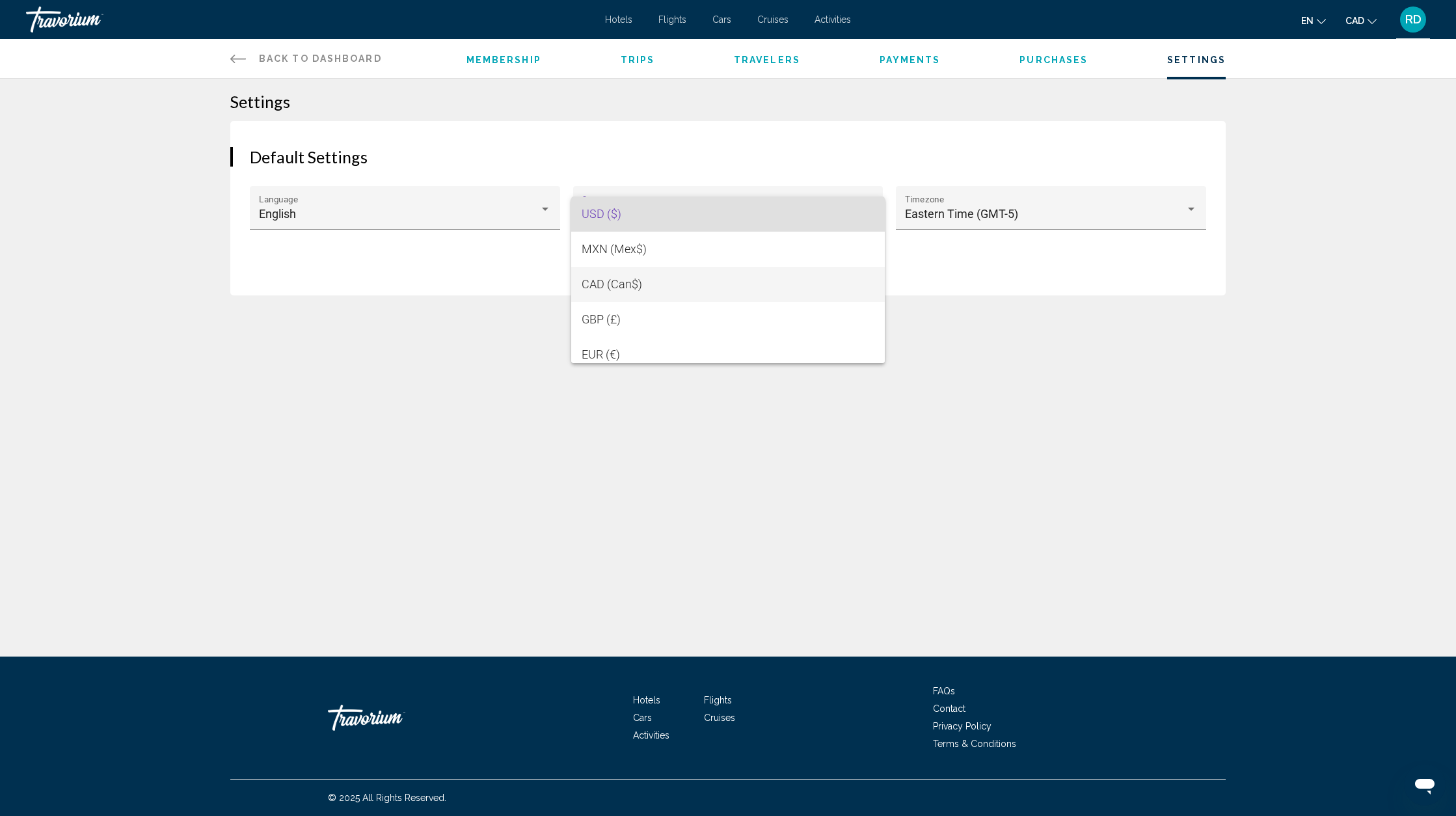
click at [609, 282] on span "CAD (Can$)" at bounding box center [612, 283] width 60 height 13
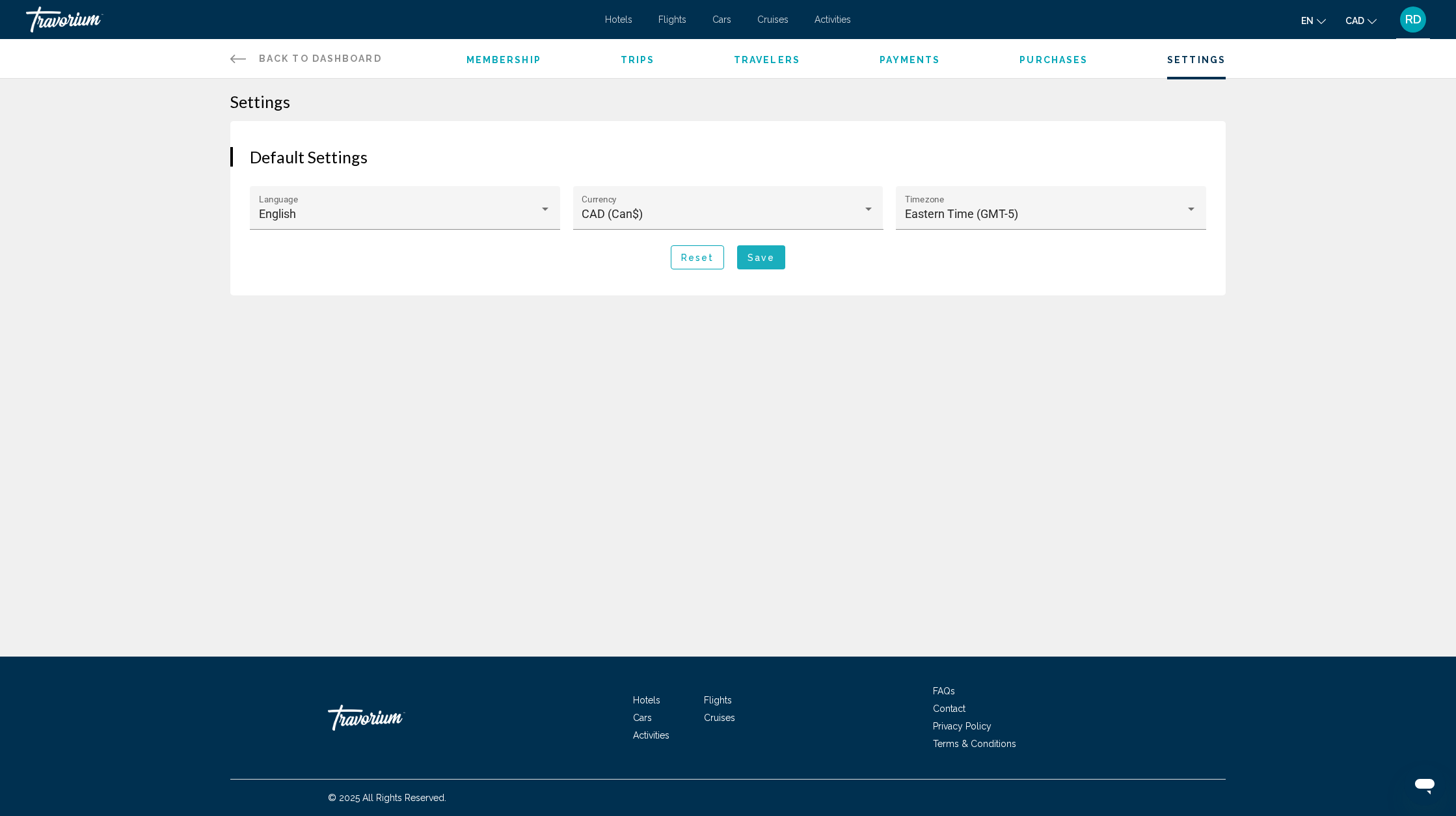
click at [760, 262] on span "Save" at bounding box center [761, 257] width 28 height 11
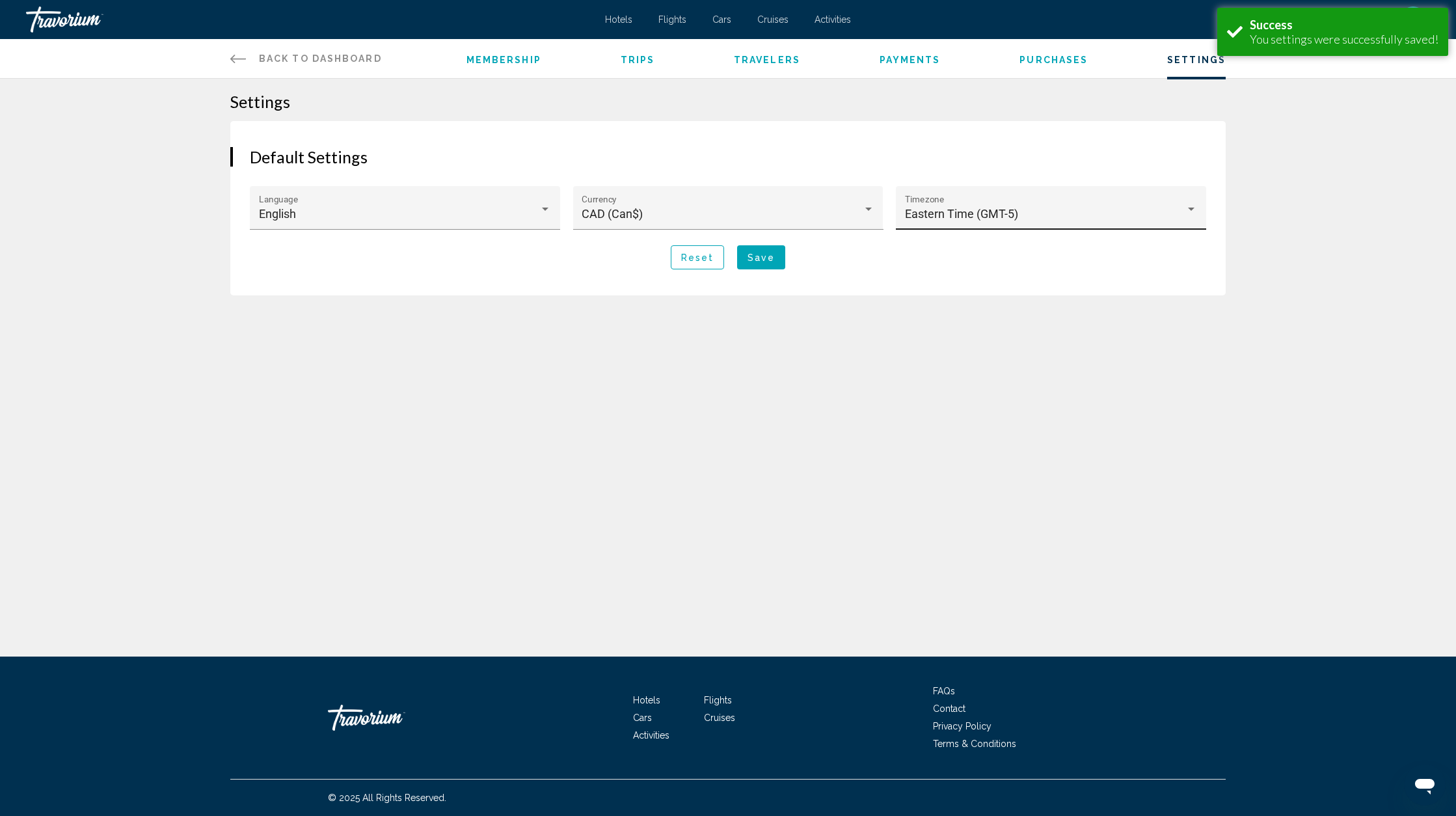
click at [1193, 213] on div "Main content" at bounding box center [1191, 209] width 12 height 11
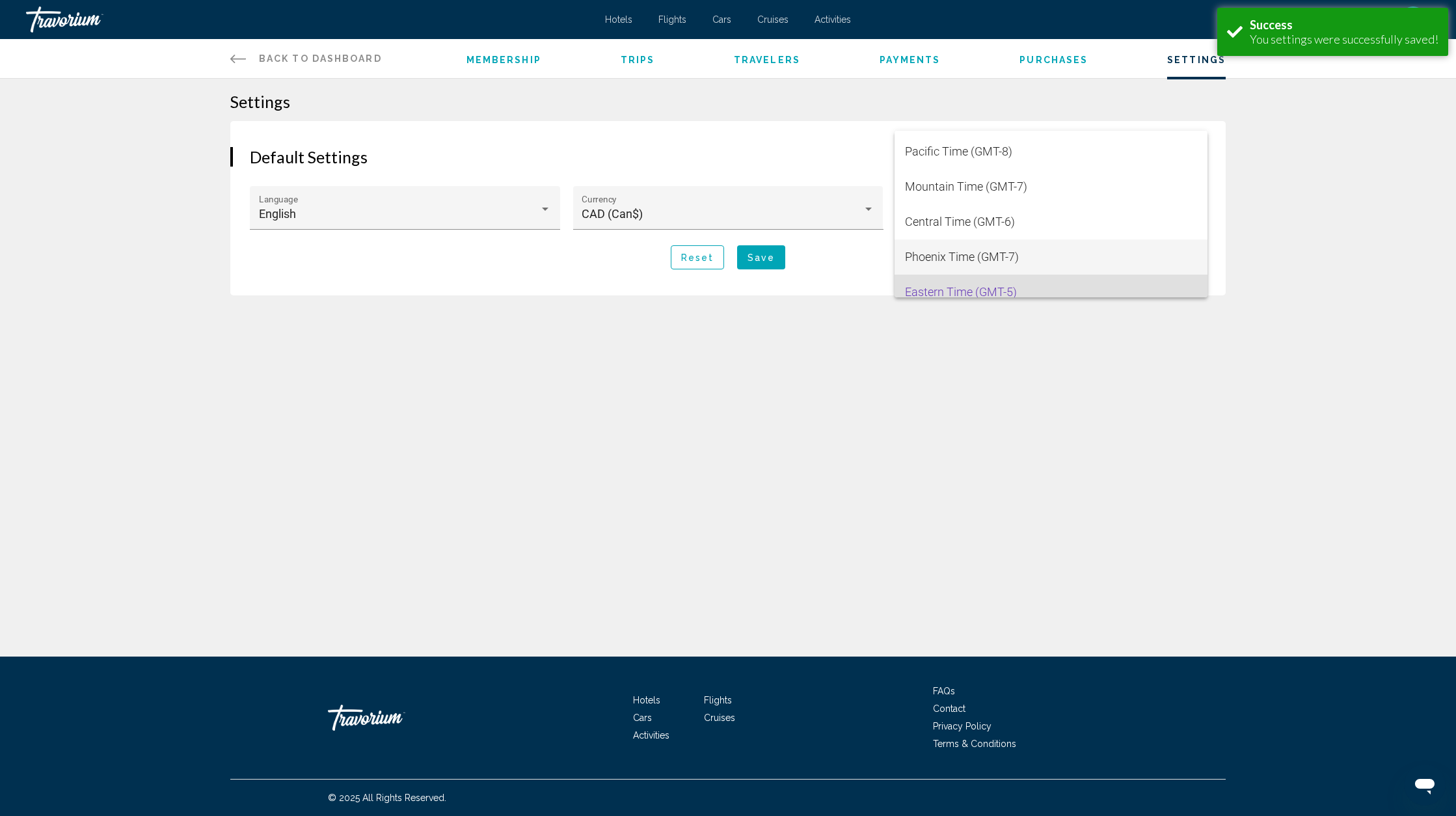
scroll to position [59, 0]
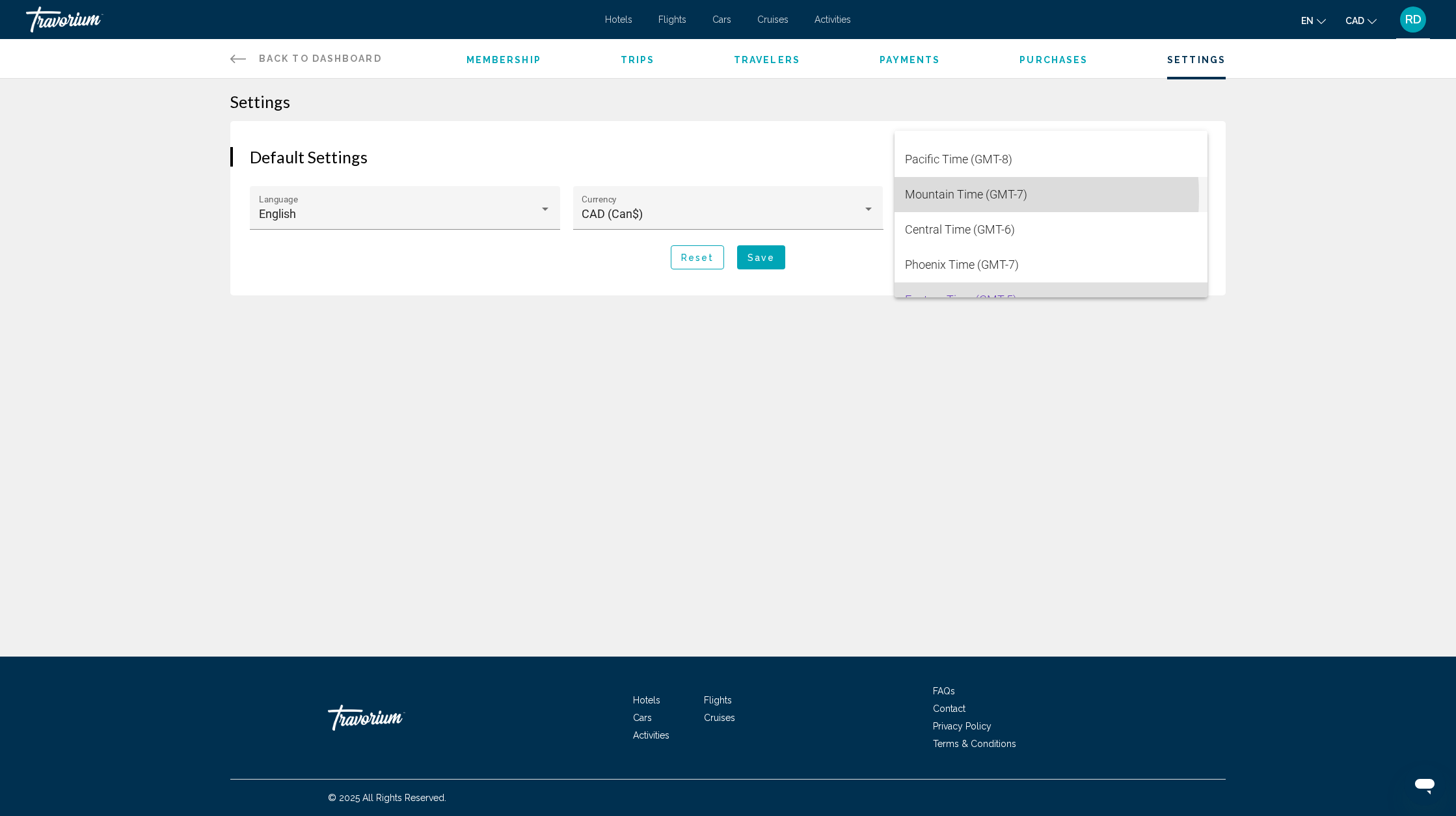
click at [947, 196] on span "Mountain Time (GMT-7)" at bounding box center [1051, 194] width 293 height 36
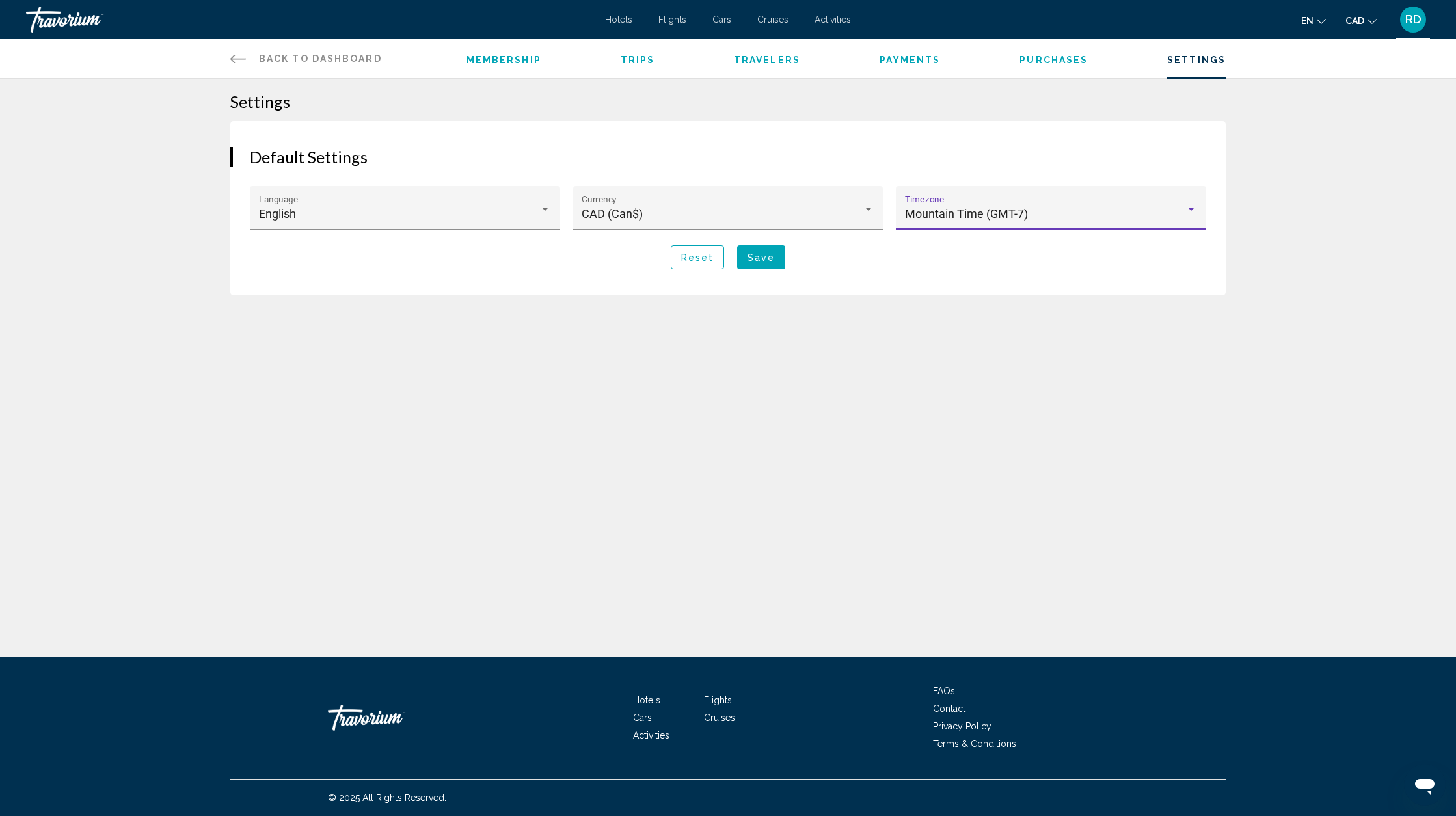
click at [756, 257] on span "Save" at bounding box center [761, 257] width 28 height 11
click at [758, 256] on span "Save" at bounding box center [761, 257] width 28 height 11
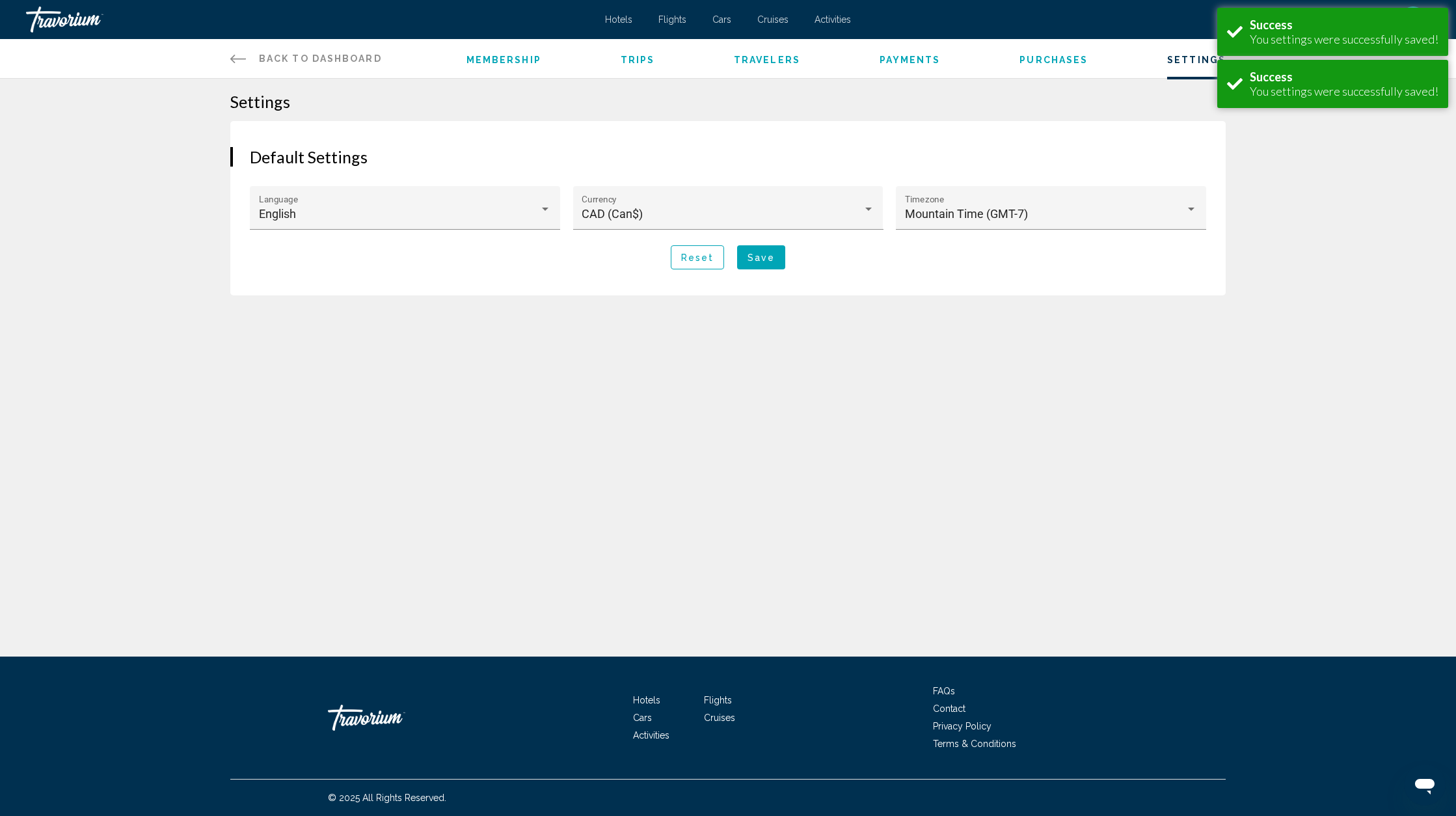
click at [298, 60] on span "Back to Dashboard" at bounding box center [320, 59] width 123 height 11
